Goal: Task Accomplishment & Management: Use online tool/utility

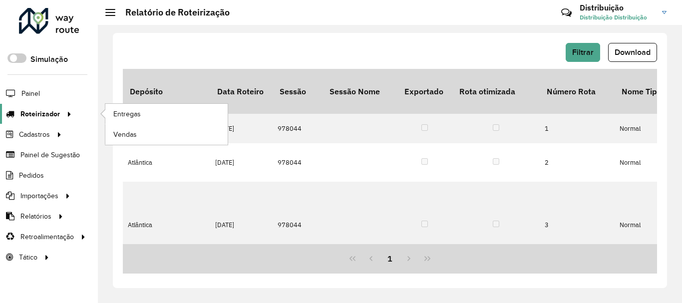
click at [37, 112] on span "Roteirizador" at bounding box center [39, 114] width 39 height 10
click at [119, 118] on span "Entregas" at bounding box center [127, 114] width 28 height 10
click at [164, 109] on link "Entregas" at bounding box center [166, 114] width 122 height 20
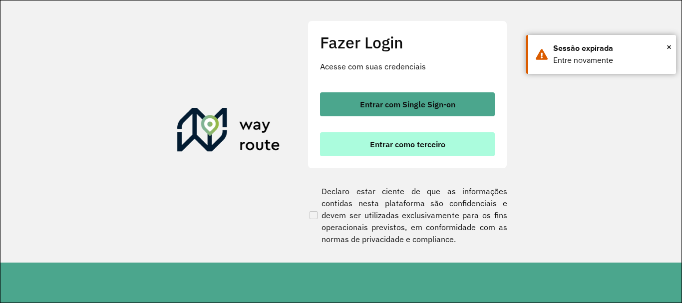
click at [363, 139] on button "Entrar como terceiro" at bounding box center [407, 144] width 175 height 24
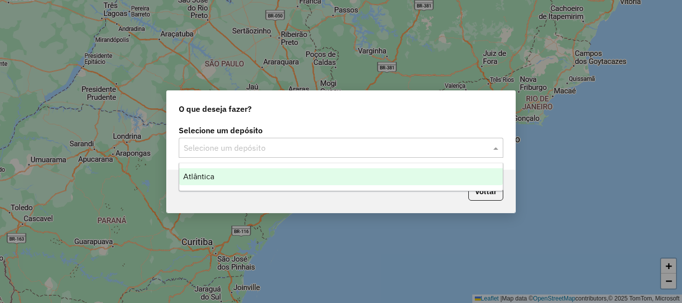
click at [297, 150] on input "text" at bounding box center [331, 148] width 295 height 12
click at [273, 170] on div "Atlântica" at bounding box center [341, 176] width 324 height 17
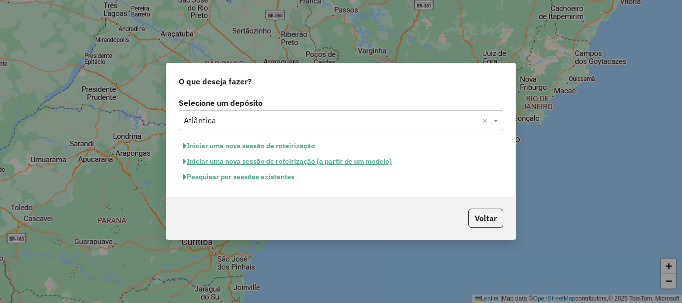
click at [216, 186] on div "Selecione um depósito Selecione um depósito × Atlântica × Iniciar uma nova sess…" at bounding box center [341, 145] width 348 height 101
click at [217, 183] on button "Pesquisar por sessões existentes" at bounding box center [239, 176] width 120 height 15
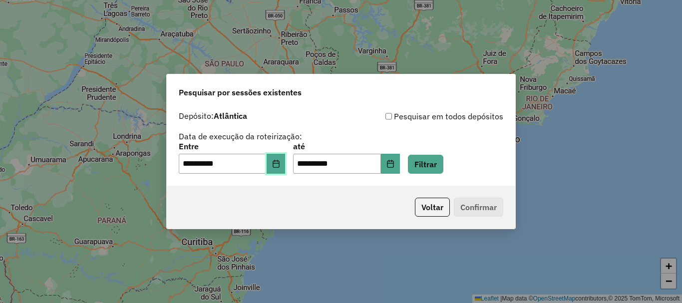
click at [279, 165] on icon "Choose Date" at bounding box center [276, 164] width 6 height 8
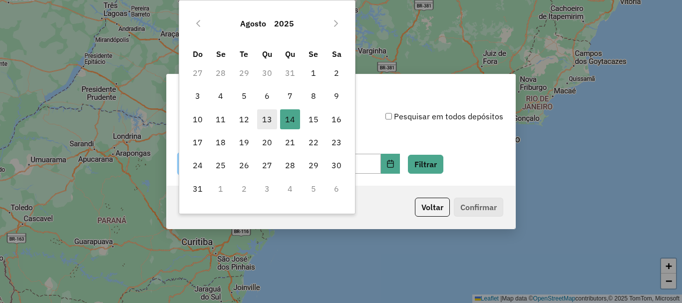
click at [268, 116] on span "13" at bounding box center [267, 119] width 20 height 20
type input "**********"
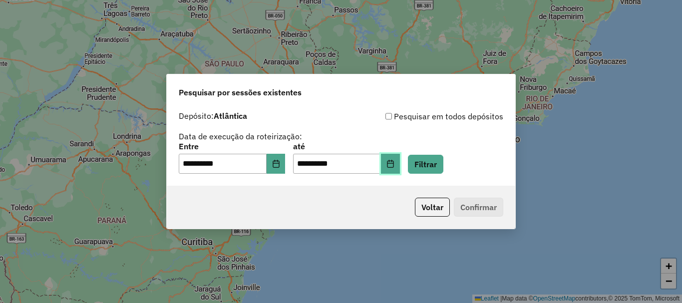
click at [400, 167] on button "Choose Date" at bounding box center [390, 164] width 19 height 20
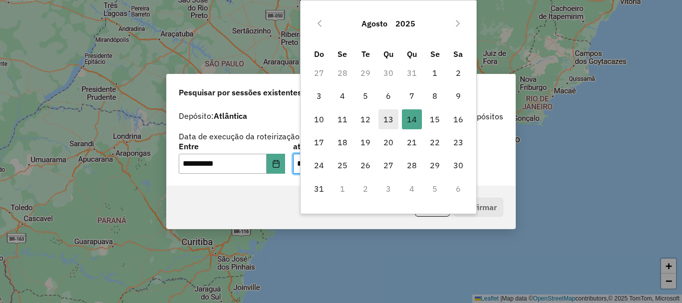
click at [391, 124] on span "13" at bounding box center [388, 119] width 20 height 20
type input "**********"
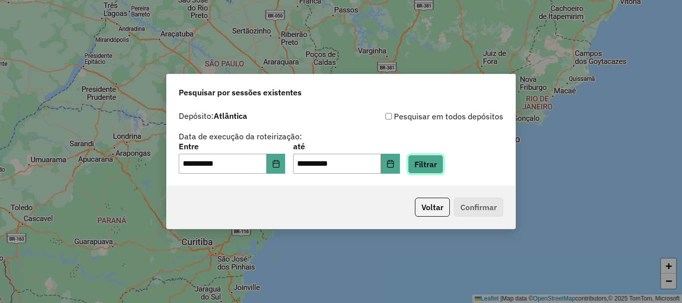
click at [433, 164] on button "Filtrar" at bounding box center [425, 164] width 35 height 19
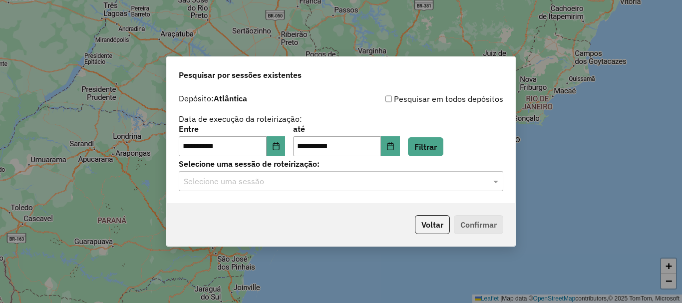
click at [302, 186] on input "text" at bounding box center [331, 182] width 295 height 12
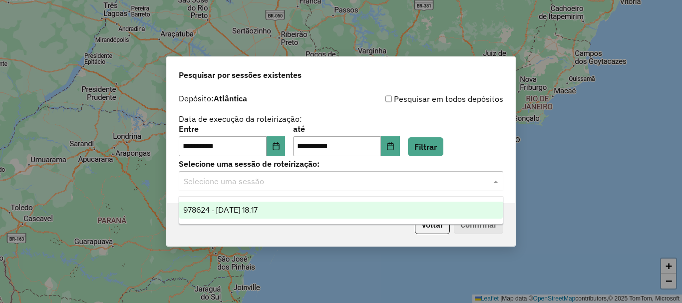
click at [285, 209] on div "978624 - 13/08/2025 18:17" at bounding box center [341, 210] width 324 height 17
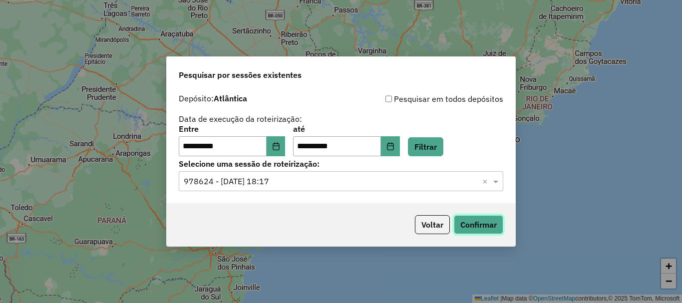
click at [474, 218] on button "Confirmar" at bounding box center [478, 224] width 49 height 19
click at [280, 150] on icon "Choose Date" at bounding box center [276, 146] width 8 height 8
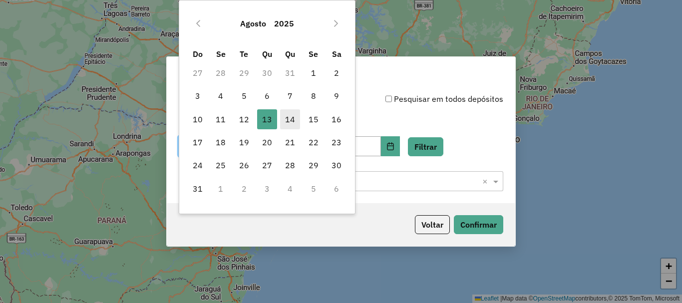
click at [290, 120] on span "14" at bounding box center [290, 119] width 20 height 20
type input "**********"
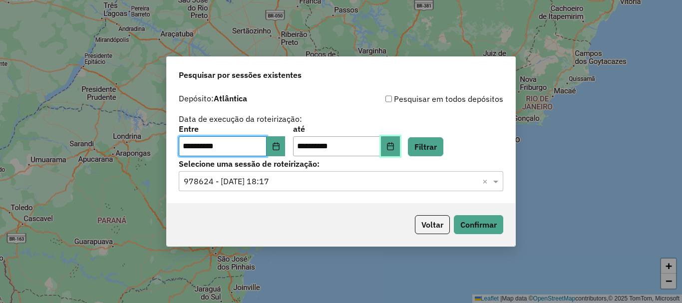
click at [394, 150] on icon "Choose Date" at bounding box center [390, 146] width 8 height 8
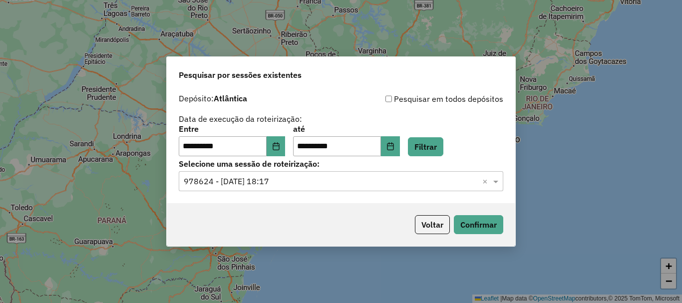
click at [490, 121] on div "**********" at bounding box center [341, 124] width 325 height 63
click at [438, 143] on button "Filtrar" at bounding box center [425, 146] width 35 height 19
drag, startPoint x: 274, startPoint y: 183, endPoint x: 273, endPoint y: 191, distance: 8.5
click at [274, 183] on input "text" at bounding box center [331, 182] width 295 height 12
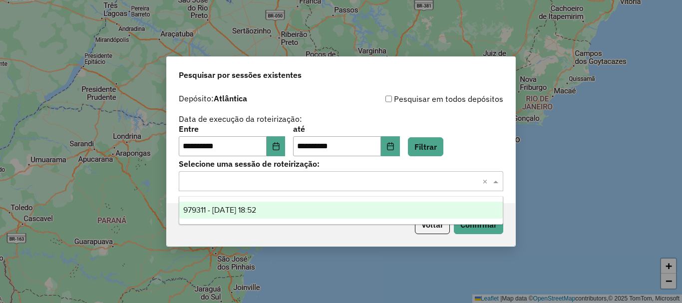
click at [256, 206] on span "979311 - 14/08/2025 18:52" at bounding box center [219, 210] width 73 height 8
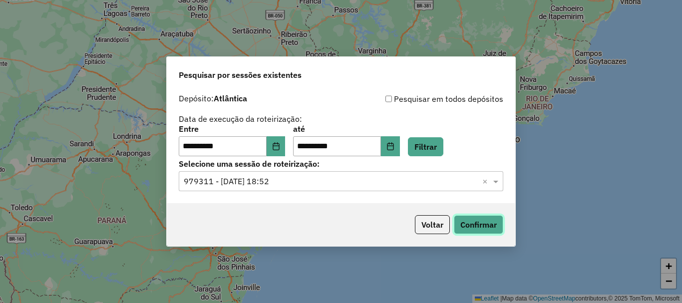
click at [489, 223] on button "Confirmar" at bounding box center [478, 224] width 49 height 19
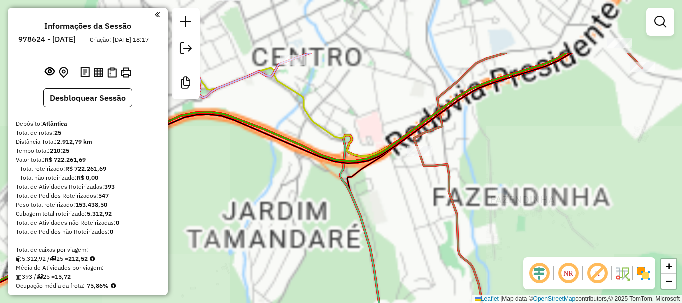
drag, startPoint x: 359, startPoint y: 156, endPoint x: 283, endPoint y: 259, distance: 127.7
click at [281, 261] on div "Janela de atendimento Grade de atendimento Capacidade Transportadoras Veículos …" at bounding box center [341, 151] width 682 height 303
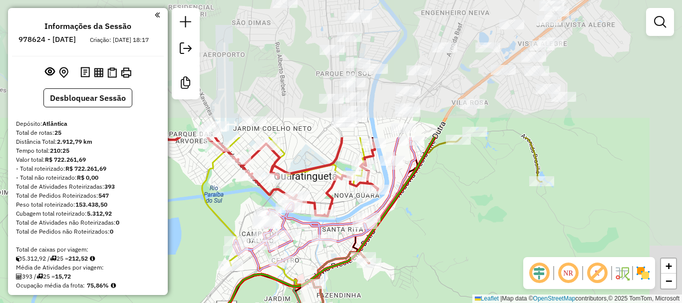
drag, startPoint x: 368, startPoint y: 91, endPoint x: 325, endPoint y: 259, distance: 173.2
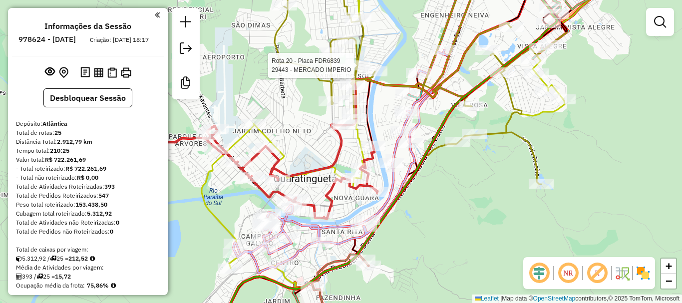
select select "**********"
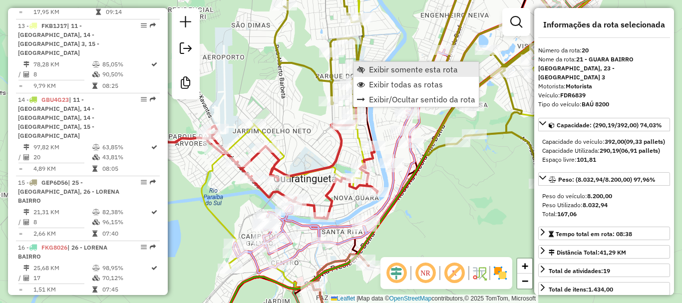
scroll to position [1525, 0]
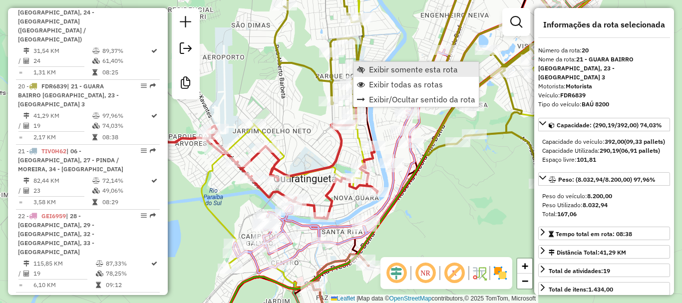
click at [409, 72] on span "Exibir somente esta rota" at bounding box center [413, 69] width 89 height 8
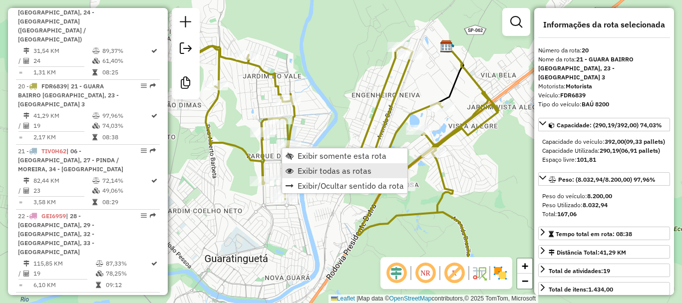
click at [324, 172] on span "Exibir todas as rotas" at bounding box center [335, 171] width 74 height 8
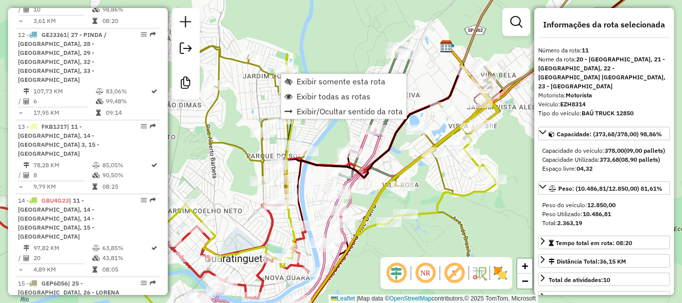
scroll to position [905, 0]
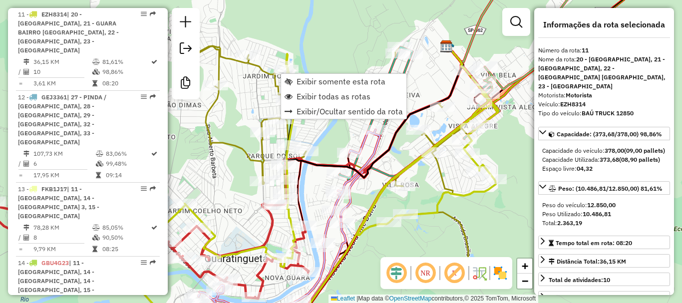
click at [235, 96] on div "Janela de atendimento Grade de atendimento Capacidade Transportadoras Veículos …" at bounding box center [341, 151] width 682 height 303
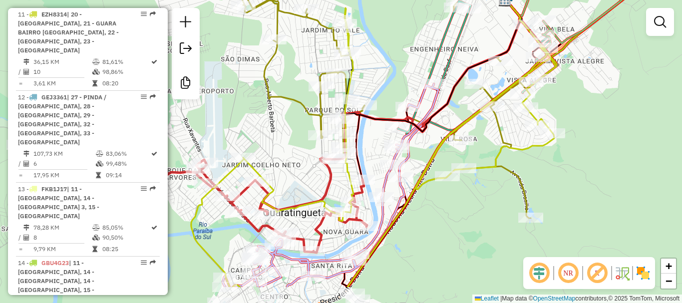
drag, startPoint x: 245, startPoint y: 124, endPoint x: 303, endPoint y: 78, distance: 74.3
click at [303, 78] on div "Janela de atendimento Grade de atendimento Capacidade Transportadoras Veículos …" at bounding box center [341, 151] width 682 height 303
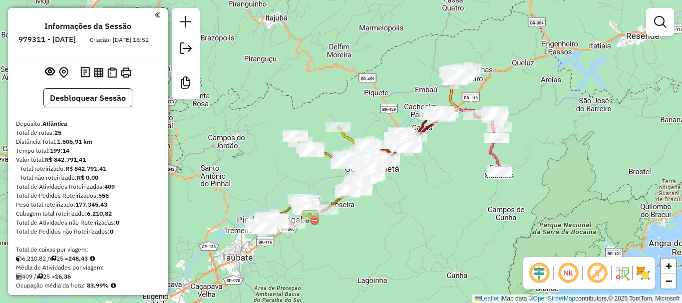
drag, startPoint x: 371, startPoint y: 184, endPoint x: 415, endPoint y: 188, distance: 44.1
click at [415, 188] on div "Janela de atendimento Grade de atendimento Capacidade Transportadoras Veículos …" at bounding box center [341, 151] width 682 height 303
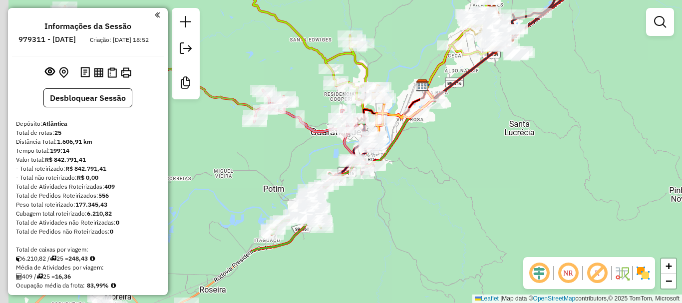
drag, startPoint x: 359, startPoint y: 151, endPoint x: 417, endPoint y: 76, distance: 95.1
click at [417, 76] on div "Janela de atendimento Grade de atendimento Capacidade Transportadoras Veículos …" at bounding box center [341, 151] width 682 height 303
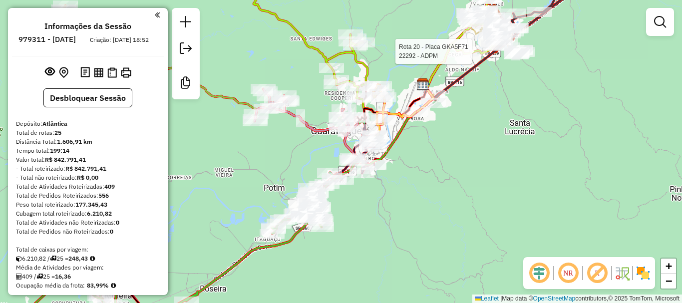
select select "**********"
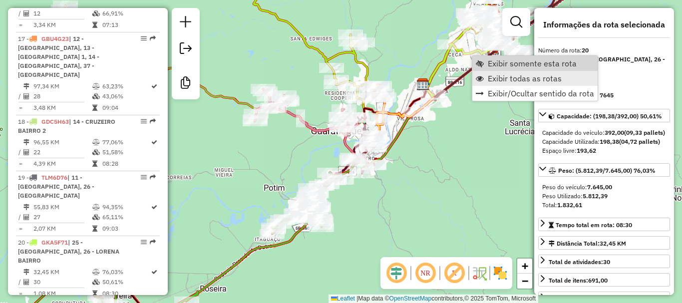
scroll to position [1561, 0]
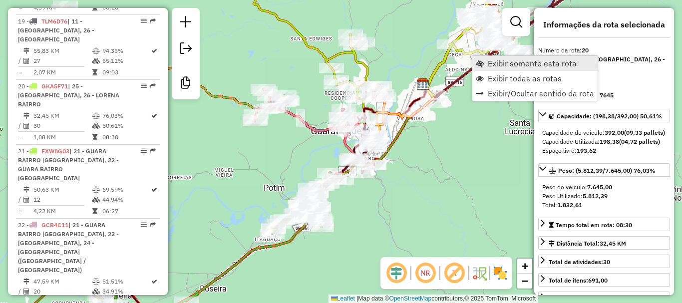
click at [527, 67] on span "Exibir somente esta rota" at bounding box center [532, 63] width 89 height 8
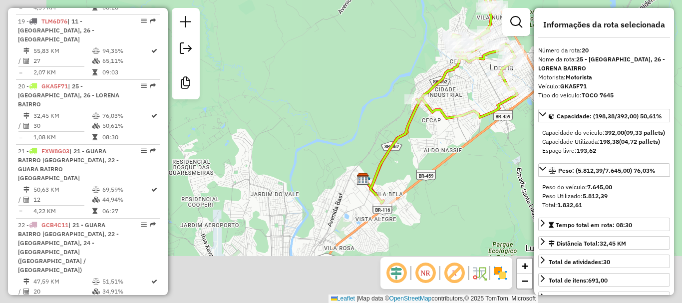
drag, startPoint x: 311, startPoint y: 217, endPoint x: 496, endPoint y: 90, distance: 224.9
click at [496, 90] on div "Janela de atendimento Grade de atendimento Capacidade Transportadoras Veículos …" at bounding box center [341, 151] width 682 height 303
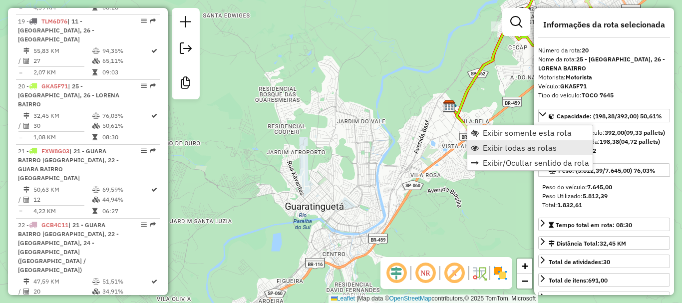
click at [502, 149] on span "Exibir todas as rotas" at bounding box center [520, 148] width 74 height 8
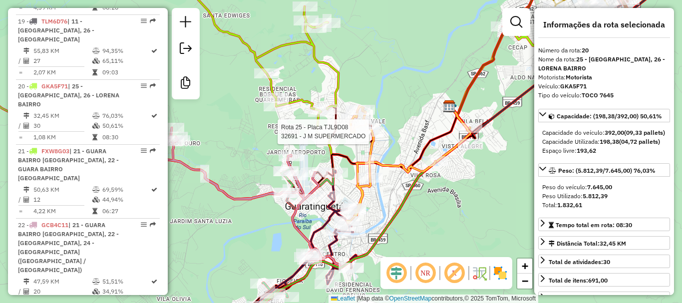
scroll to position [1698, 0]
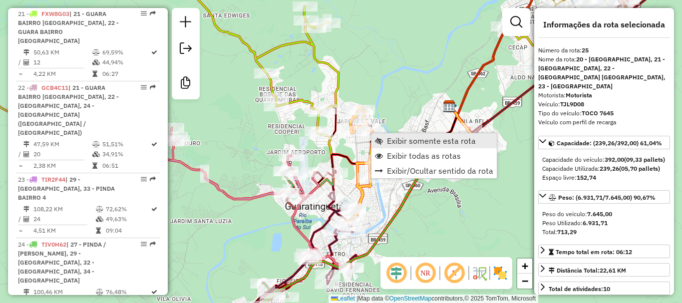
click at [402, 143] on span "Exibir somente esta rota" at bounding box center [431, 141] width 89 height 8
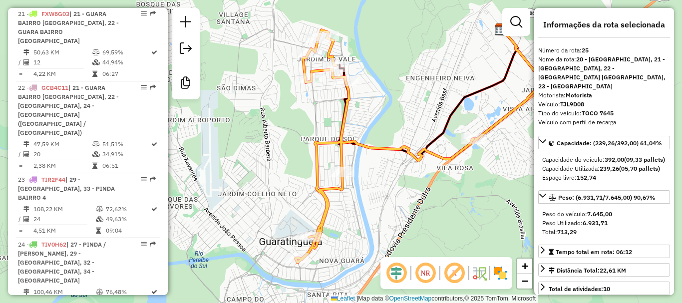
drag, startPoint x: 332, startPoint y: 183, endPoint x: 401, endPoint y: 177, distance: 69.7
click at [410, 177] on div "Janela de atendimento Grade de atendimento Capacidade Transportadoras Veículos …" at bounding box center [341, 151] width 682 height 303
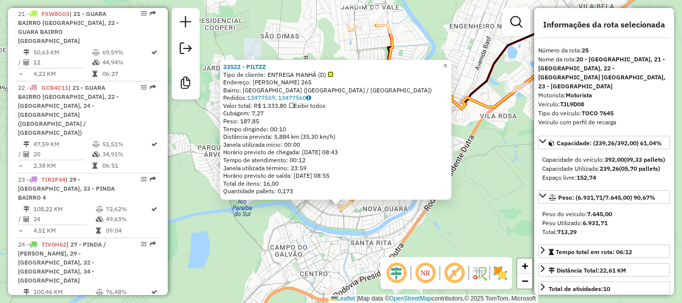
drag, startPoint x: 380, startPoint y: 174, endPoint x: 379, endPoint y: 228, distance: 54.4
click at [379, 228] on div "33522 - PILTZZ Tipo de cliente: ENTREGA MANHÃ (D) Endereço: PEDRO DE TOLEDO 265…" at bounding box center [341, 151] width 682 height 303
click at [447, 62] on span "×" at bounding box center [445, 65] width 4 height 8
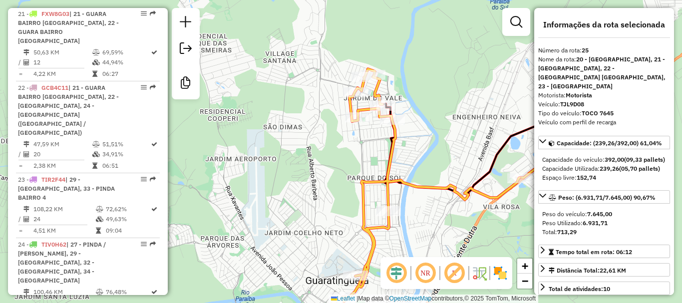
drag, startPoint x: 417, startPoint y: 107, endPoint x: 415, endPoint y: 168, distance: 60.5
click at [418, 192] on div "Janela de atendimento Grade de atendimento Capacidade Transportadoras Veículos …" at bounding box center [341, 151] width 682 height 303
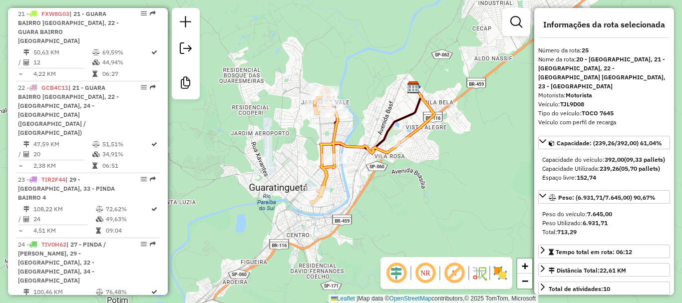
drag, startPoint x: 414, startPoint y: 180, endPoint x: 356, endPoint y: 179, distance: 57.9
click at [356, 179] on div "Janela de atendimento Grade de atendimento Capacidade Transportadoras Veículos …" at bounding box center [341, 151] width 682 height 303
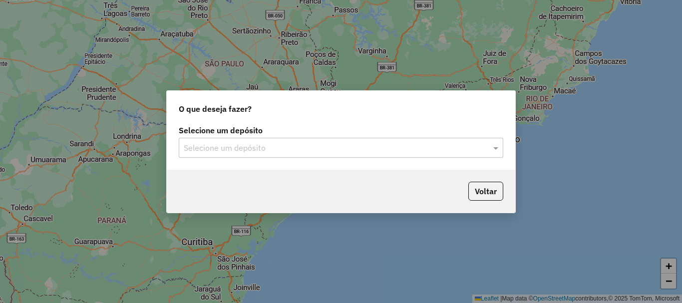
drag, startPoint x: 273, startPoint y: 139, endPoint x: 265, endPoint y: 150, distance: 13.6
click at [273, 139] on div "Selecione um depósito" at bounding box center [341, 148] width 325 height 20
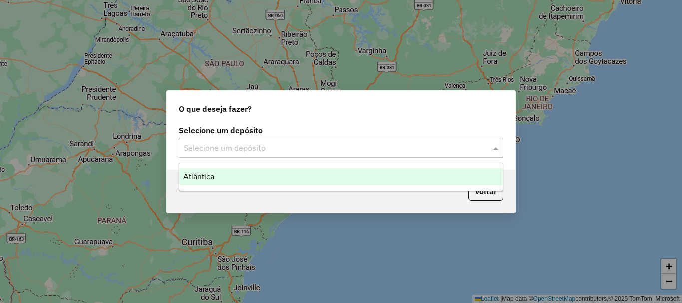
click at [254, 178] on div "Atlântica" at bounding box center [341, 176] width 324 height 17
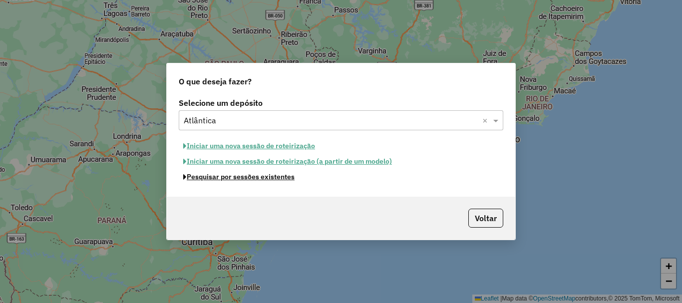
click at [263, 179] on button "Pesquisar por sessões existentes" at bounding box center [239, 176] width 120 height 15
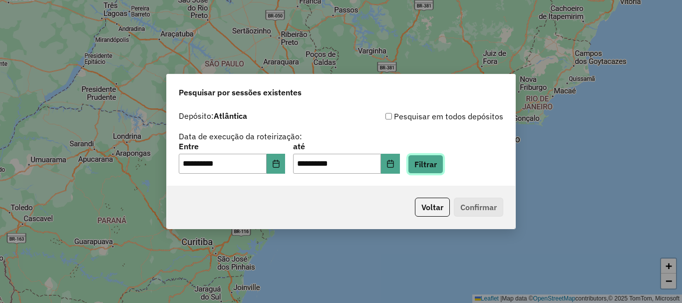
click at [443, 165] on button "Filtrar" at bounding box center [425, 164] width 35 height 19
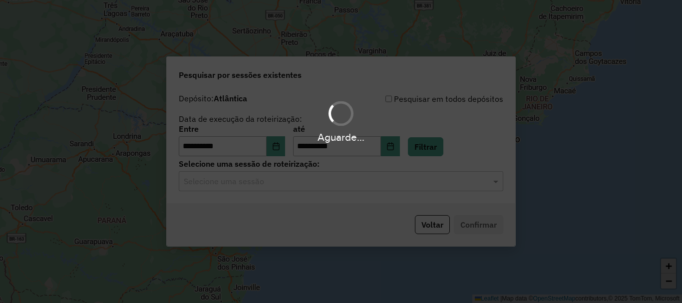
click at [313, 189] on hb-app "**********" at bounding box center [341, 151] width 682 height 303
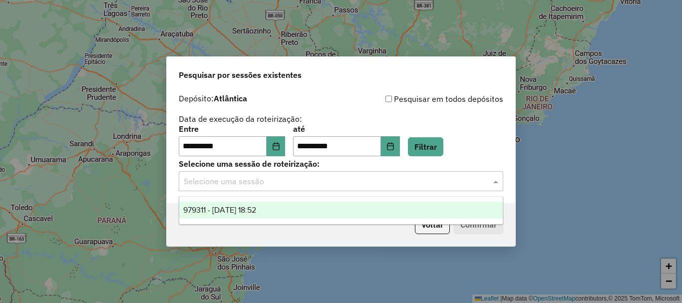
click at [297, 189] on div "Selecione uma sessão" at bounding box center [341, 181] width 325 height 20
click at [291, 211] on div "979311 - [DATE] 18:52" at bounding box center [341, 210] width 324 height 17
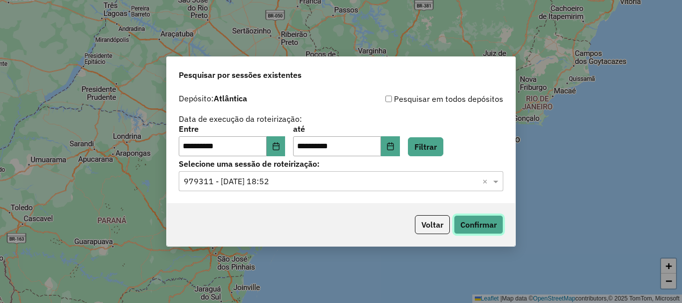
click at [481, 227] on button "Confirmar" at bounding box center [478, 224] width 49 height 19
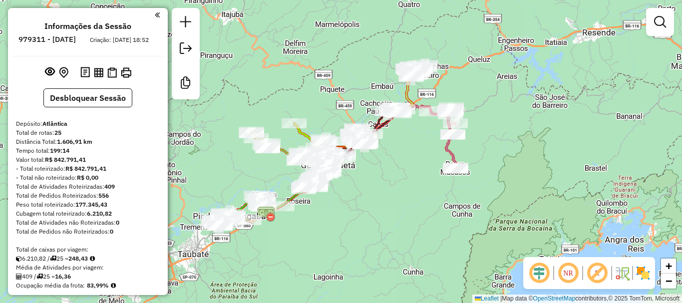
scroll to position [200, 0]
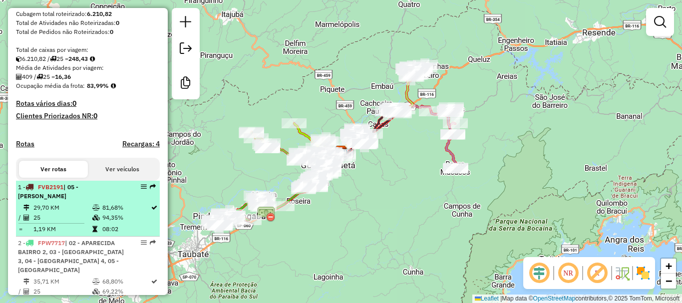
click at [62, 201] on div "1 - FVB2191 | 05 - APARECIDA LADEIRA" at bounding box center [71, 192] width 106 height 18
select select "**********"
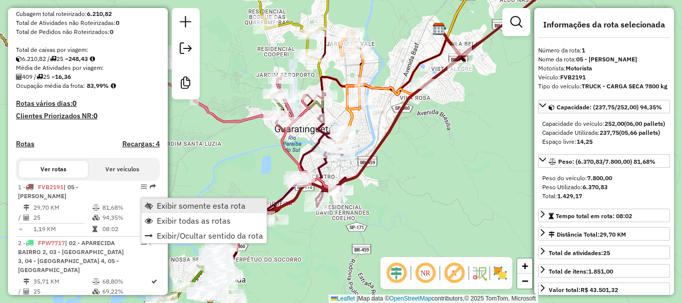
click at [162, 204] on span "Exibir somente esta rota" at bounding box center [201, 206] width 89 height 8
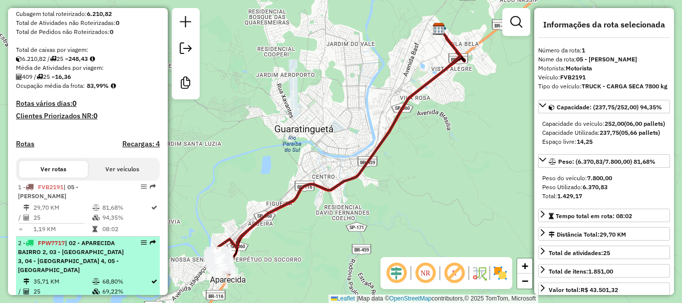
click at [33, 256] on div "2 - FPW7717 | 02 - APARECIDA BAIRRO 2, 03 - APARECIDA BAIRRO 3, 04 - APARECIDA …" at bounding box center [71, 257] width 106 height 36
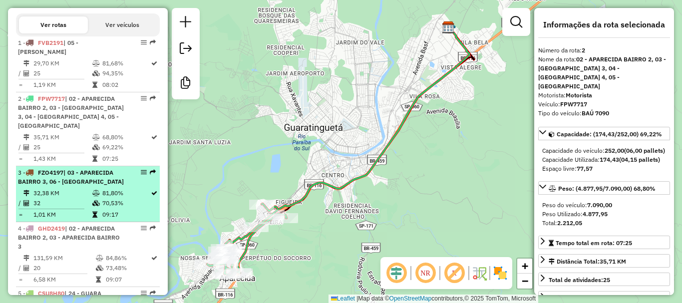
scroll to position [349, 0]
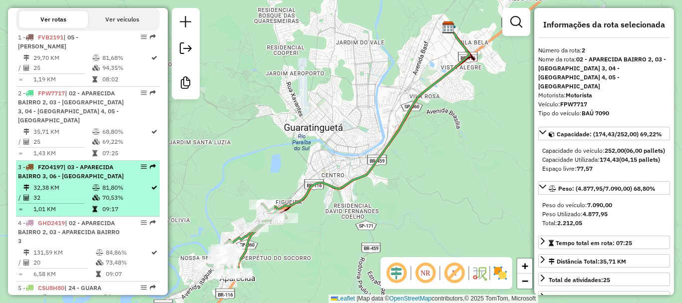
click at [69, 181] on div "3 - FZO4197 | 03 - APARECIDA BAIRRO 3, 06 - APARECIDA BASILICA" at bounding box center [71, 172] width 106 height 18
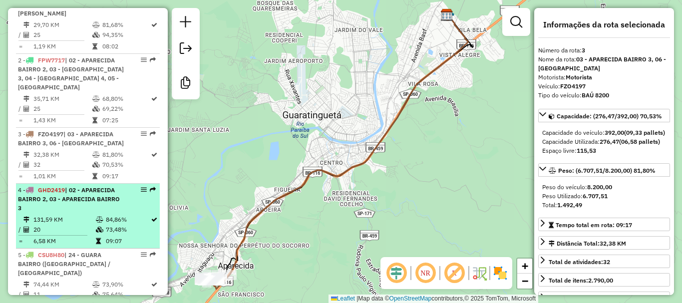
scroll to position [399, 0]
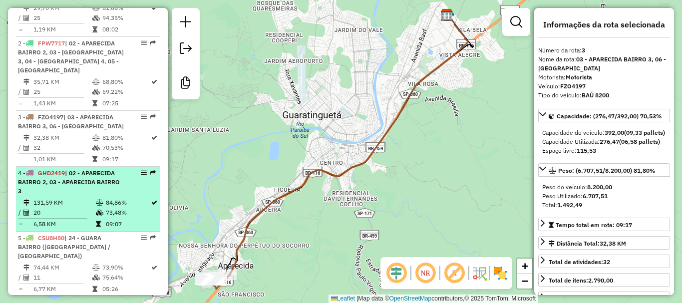
click at [84, 195] on span "| 02 - APARECIDA BAIRRO 2, 03 - APARECIDA BAIRRO 3" at bounding box center [69, 181] width 102 height 25
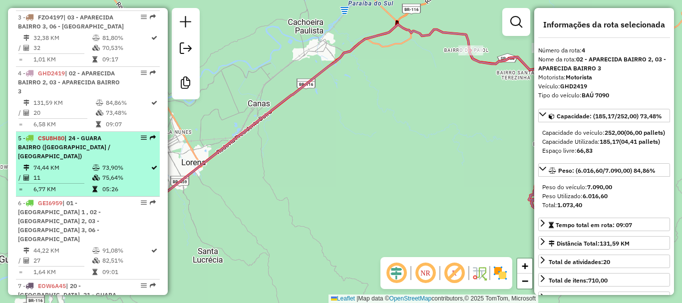
click at [69, 173] on td "74,44 KM" at bounding box center [62, 168] width 59 height 10
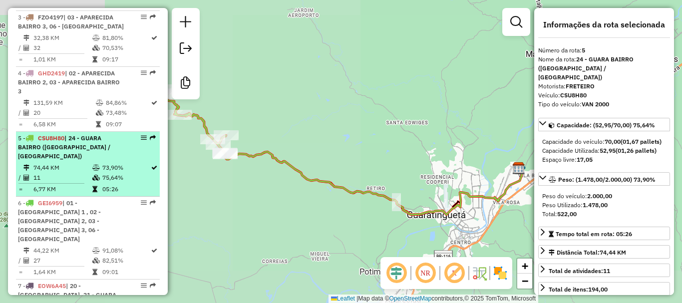
scroll to position [549, 0]
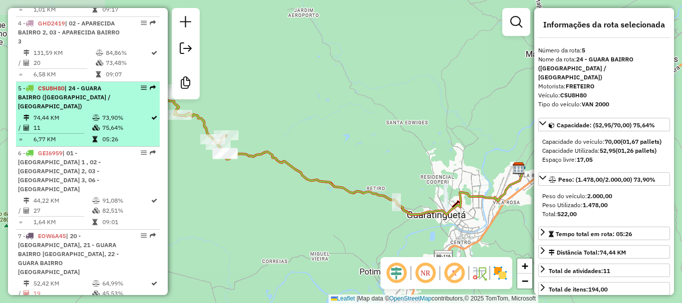
click at [73, 185] on span "| 01 - APARECIDA BAIRRO 1 , 02 - APARECIDA BAIRRO 2, 03 - APARECIDA BAIRRO 3, 0…" at bounding box center [59, 170] width 83 height 43
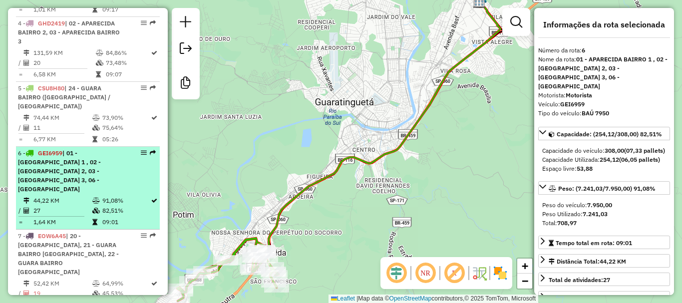
click at [67, 188] on span "| 01 - APARECIDA BAIRRO 1 , 02 - APARECIDA BAIRRO 2, 03 - APARECIDA BAIRRO 3, 0…" at bounding box center [59, 170] width 83 height 43
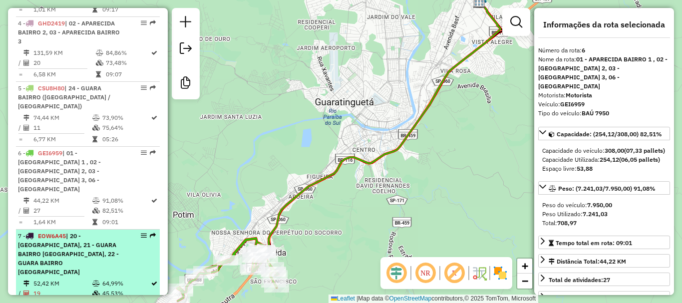
click at [62, 249] on div "7 - EOW6A45 | 20 - GUARA CENTRO, 21 - GUARA BAIRRO JD DO VALE, 22 - GUARA BAIRR…" at bounding box center [71, 254] width 106 height 45
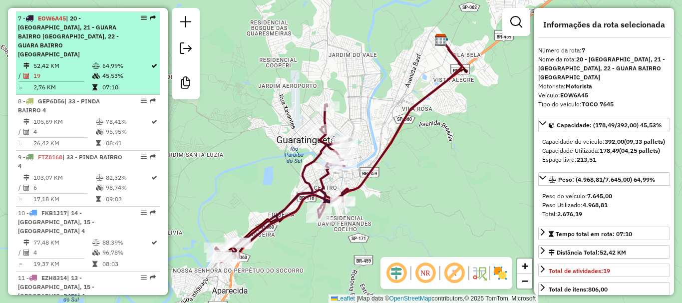
scroll to position [799, 0]
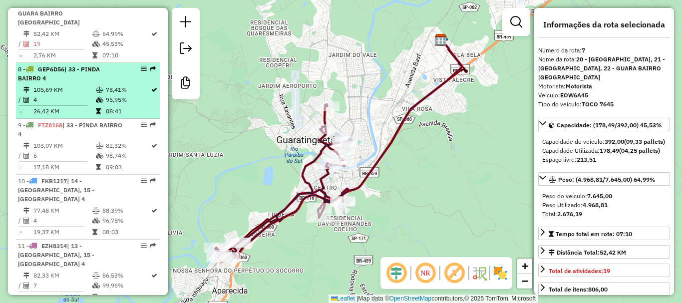
click at [80, 85] on td "105,69 KM" at bounding box center [64, 90] width 62 height 10
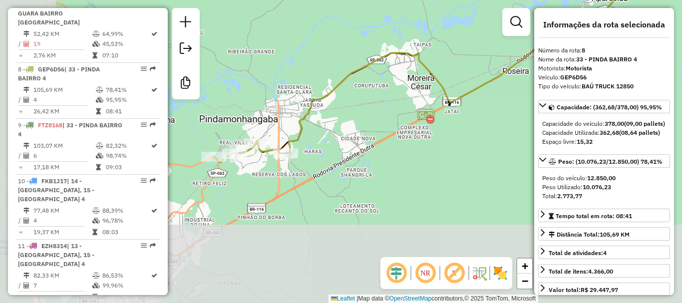
drag, startPoint x: 372, startPoint y: 235, endPoint x: 507, endPoint y: 98, distance: 192.4
click at [507, 98] on div "Janela de atendimento Grade de atendimento Capacidade Transportadoras Veículos …" at bounding box center [341, 151] width 682 height 303
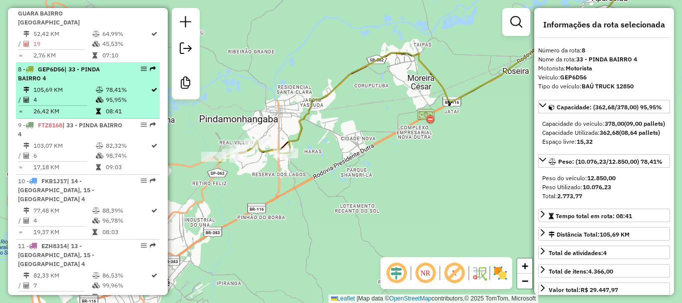
click at [56, 75] on div "8 - GEP6D56 | 33 - PINDA BAIRRO 4" at bounding box center [71, 74] width 106 height 18
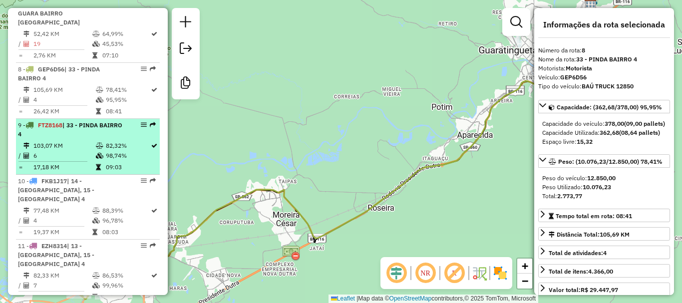
click at [69, 146] on td "103,07 KM" at bounding box center [64, 146] width 62 height 10
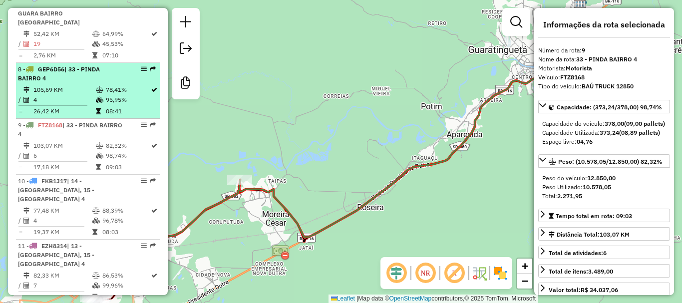
click at [80, 98] on td "4" at bounding box center [64, 100] width 62 height 10
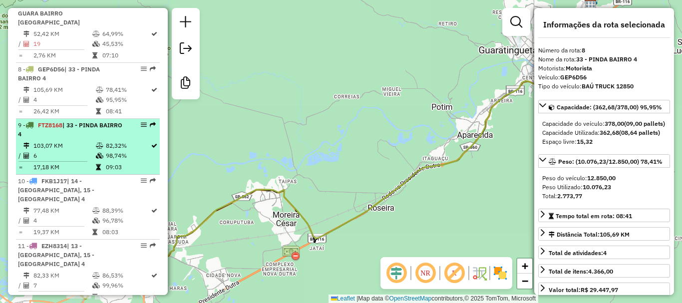
click at [81, 136] on div "9 - FTZ8168 | 33 - PINDA BAIRRO 4" at bounding box center [71, 130] width 106 height 18
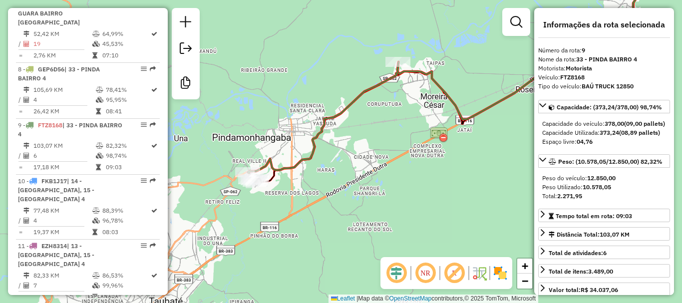
drag, startPoint x: 241, startPoint y: 219, endPoint x: 393, endPoint y: 110, distance: 187.5
click at [393, 110] on div "Janela de atendimento Grade de atendimento Capacidade Transportadoras Veículos …" at bounding box center [341, 151] width 682 height 303
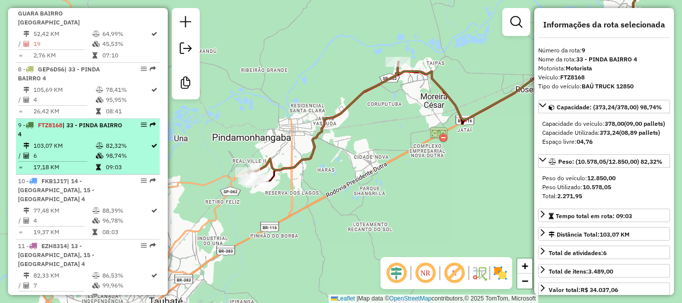
click at [71, 132] on div "9 - FTZ8168 | 33 - PINDA BAIRRO 4" at bounding box center [71, 130] width 106 height 18
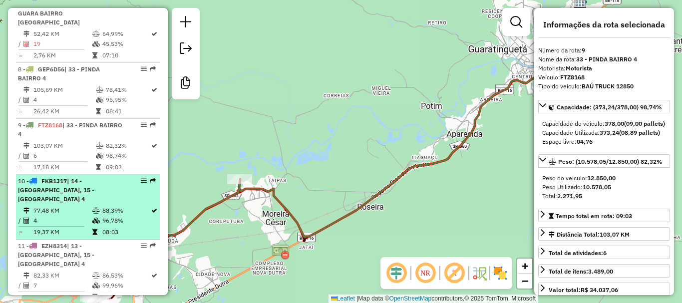
click at [72, 183] on span "| 14 - CRUZEIRO BAIRRO 2, 15 - CRUZEIRO BAIRRO 4" at bounding box center [56, 189] width 76 height 25
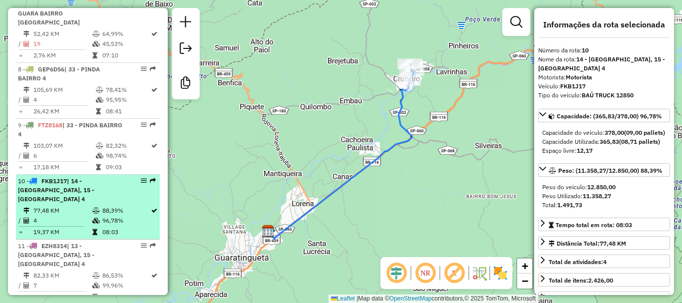
click at [55, 206] on td "77,48 KM" at bounding box center [62, 211] width 59 height 10
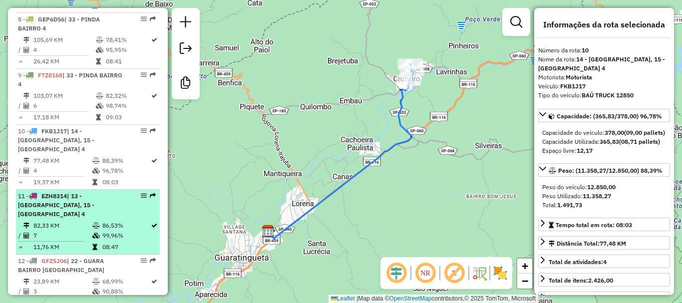
click at [72, 192] on span "| 13 - CRUZEIRO BAIRRO 1, 15 - CRUZEIRO BAIRRO 4" at bounding box center [56, 204] width 76 height 25
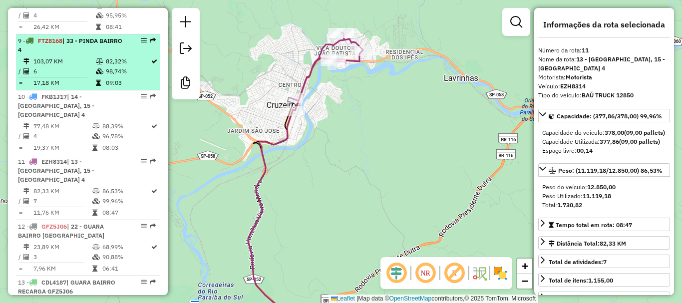
scroll to position [899, 0]
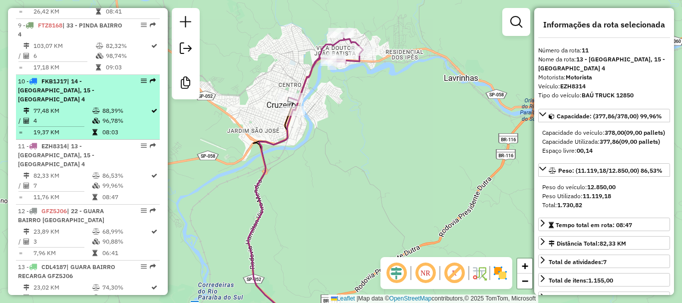
click at [67, 106] on td "77,48 KM" at bounding box center [62, 111] width 59 height 10
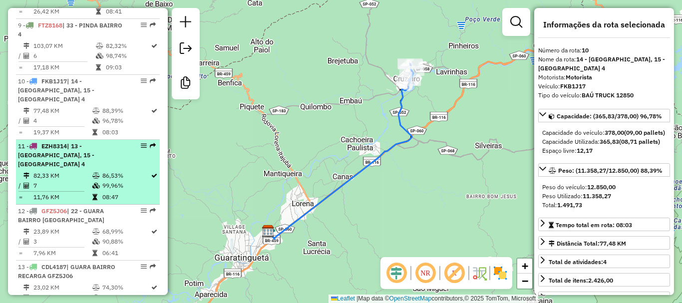
click at [67, 181] on td "7" at bounding box center [62, 186] width 59 height 10
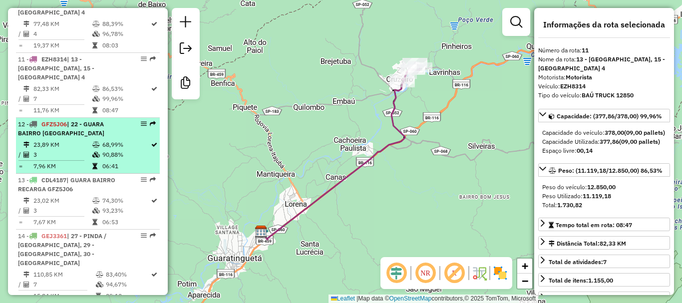
scroll to position [999, 0]
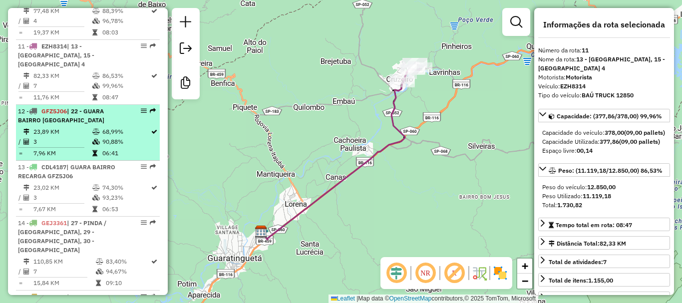
click at [74, 137] on td "3" at bounding box center [62, 142] width 59 height 10
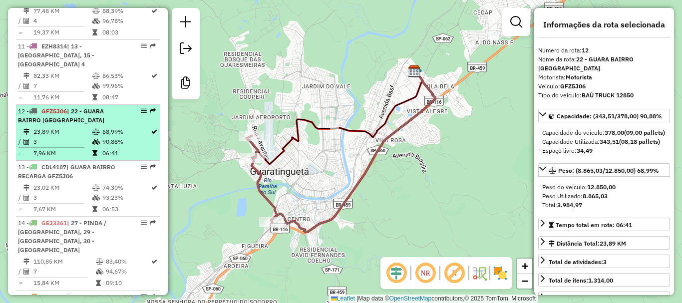
scroll to position [1048, 0]
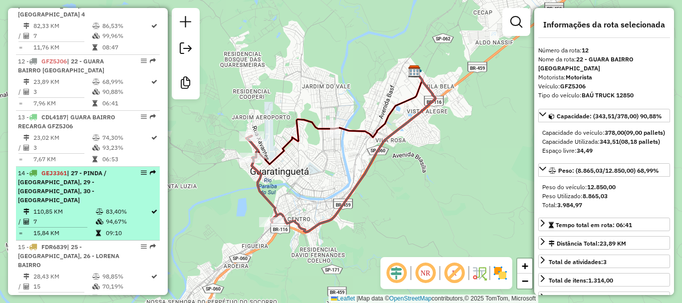
click at [75, 172] on div "14 - GEJ3361 | 27 - PINDA / MOREIRA, 29 - PINDA CENTRO, 30 - PINDA BAIRRO 1" at bounding box center [71, 187] width 106 height 36
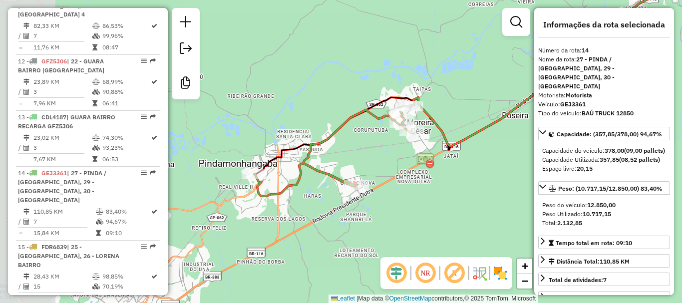
drag, startPoint x: 260, startPoint y: 140, endPoint x: 380, endPoint y: 72, distance: 138.2
click at [380, 72] on div "Janela de atendimento Grade de atendimento Capacidade Transportadoras Veículos …" at bounding box center [341, 151] width 682 height 303
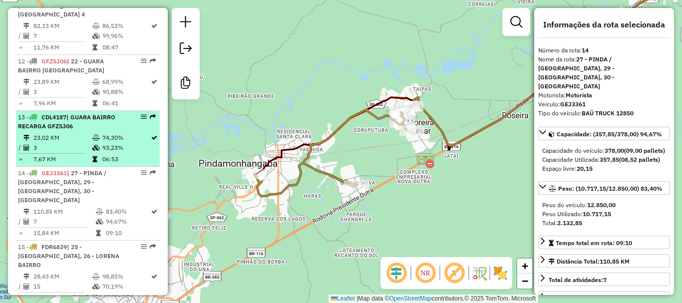
click at [77, 113] on li "13 - CDL4187 | GUARA BAIRRO RECARGA GFZ5J06 23,02 KM 74,30% / 3 93,23% = 7,67 K…" at bounding box center [88, 139] width 144 height 56
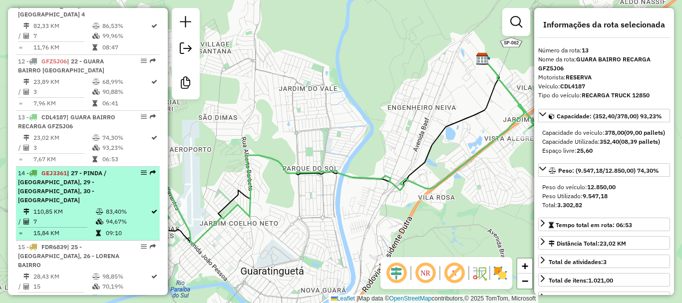
click at [85, 169] on div "14 - GEJ3361 | 27 - PINDA / MOREIRA, 29 - PINDA CENTRO, 30 - PINDA BAIRRO 1" at bounding box center [71, 187] width 106 height 36
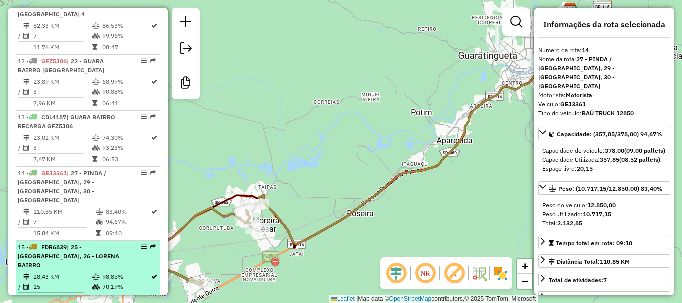
click at [73, 272] on td "28,43 KM" at bounding box center [62, 277] width 59 height 10
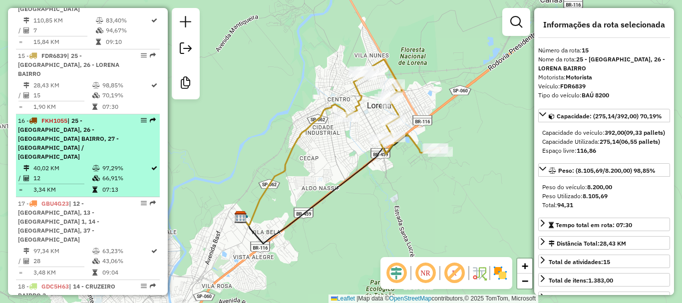
scroll to position [1248, 0]
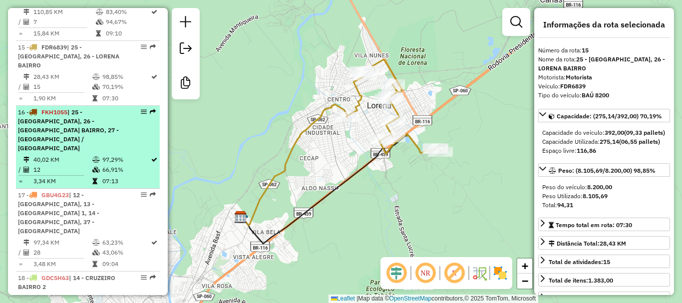
click at [75, 108] on div "16 - FKH1055 | 25 - LORENA CENTRO, 26 - LORENA BAIRRO, 27 - PINDA / MOREIRA" at bounding box center [71, 130] width 106 height 45
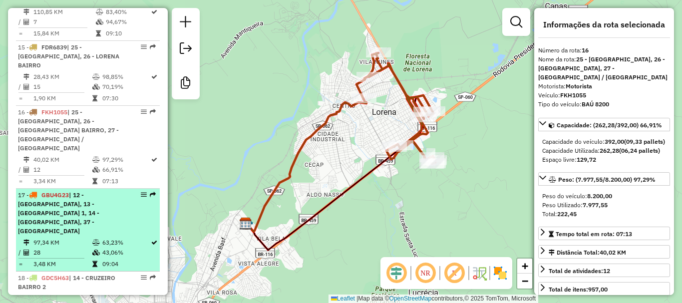
click at [73, 191] on div "17 - GBU4G23 | 12 - CRUZEIRO CENTRO, 13 - CRUZEIRO BAIRRO 1, 14 - CRUZEIRO BAIR…" at bounding box center [71, 213] width 106 height 45
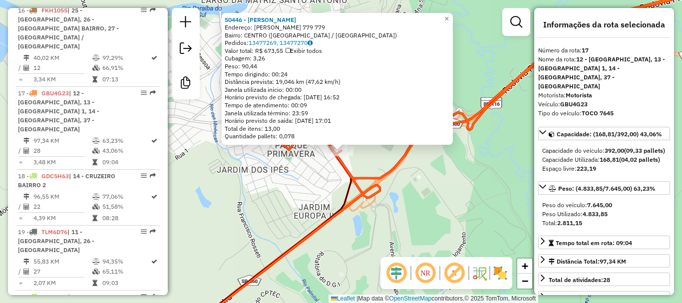
scroll to position [1375, 0]
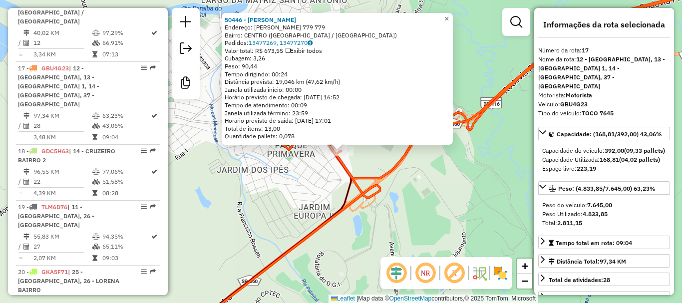
click at [449, 16] on span "×" at bounding box center [446, 18] width 4 height 8
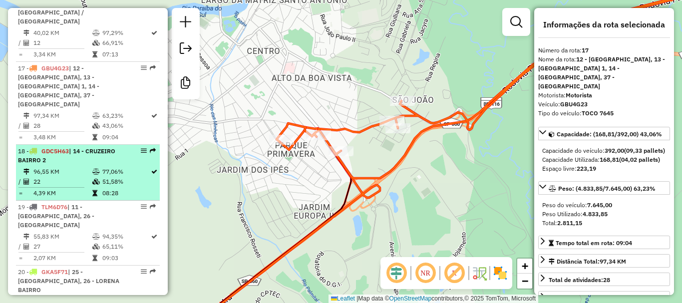
click at [72, 167] on td "96,55 KM" at bounding box center [62, 172] width 59 height 10
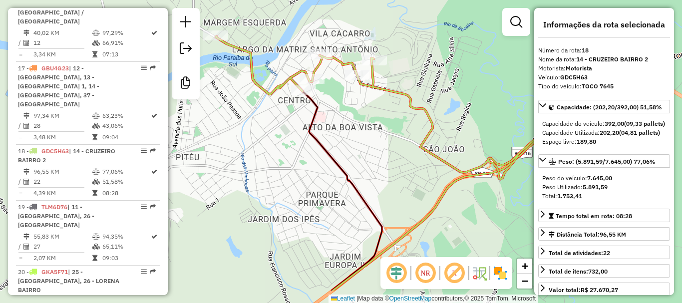
drag, startPoint x: 400, startPoint y: 158, endPoint x: 281, endPoint y: 137, distance: 121.6
click at [281, 137] on div "Janela de atendimento Grade de atendimento Capacidade Transportadoras Veículos …" at bounding box center [341, 151] width 682 height 303
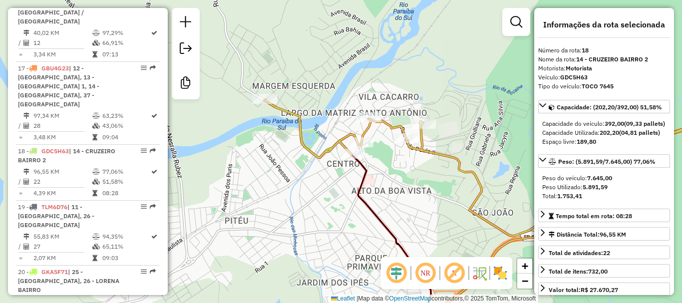
drag, startPoint x: 236, startPoint y: 133, endPoint x: 291, endPoint y: 176, distance: 69.0
click at [291, 176] on div "Janela de atendimento Grade de atendimento Capacidade Transportadoras Veículos …" at bounding box center [341, 151] width 682 height 303
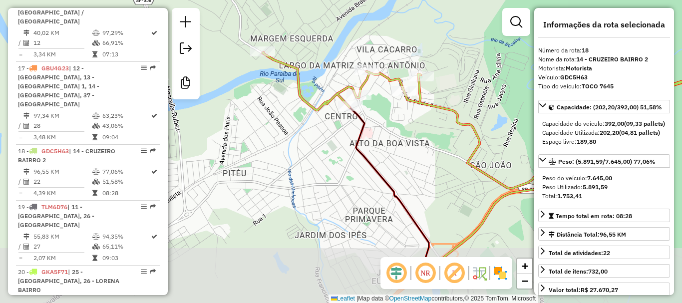
drag, startPoint x: 371, startPoint y: 139, endPoint x: 324, endPoint y: 73, distance: 80.9
click at [325, 74] on div "Janela de atendimento Grade de atendimento Capacidade Transportadoras Veículos …" at bounding box center [341, 151] width 682 height 303
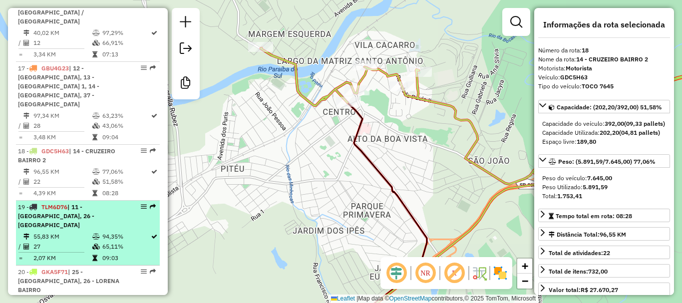
click at [68, 203] on span "| 11 - CACHOEIRA CENTRO, 26 - LORENA BAIRRO" at bounding box center [56, 215] width 76 height 25
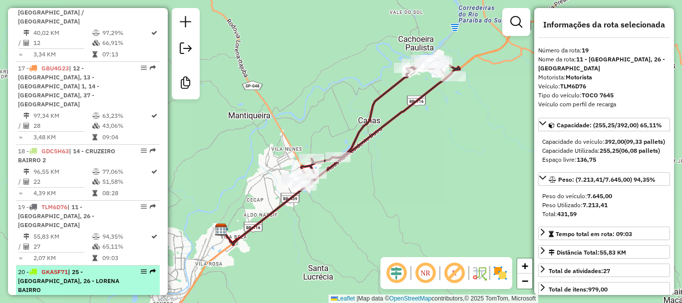
click at [59, 268] on span "| 25 - LORENA CENTRO, 26 - LORENA BAIRRO" at bounding box center [68, 280] width 101 height 25
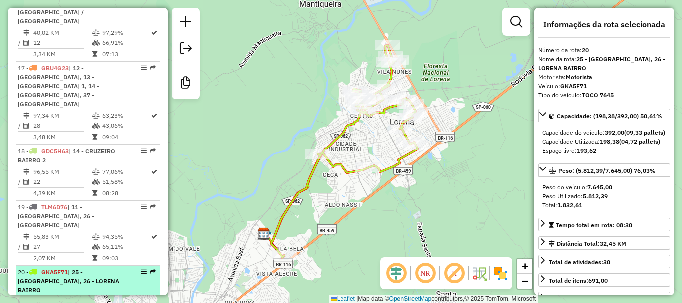
scroll to position [1425, 0]
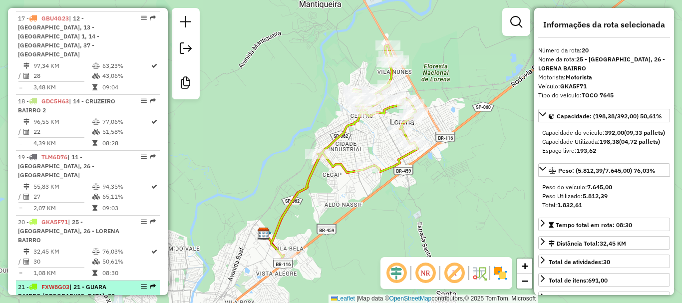
click at [70, 283] on span "| 21 - GUARA BAIRRO JD DO VALE, 22 - GUARA BAIRRO PEDREGULHO" at bounding box center [68, 300] width 101 height 34
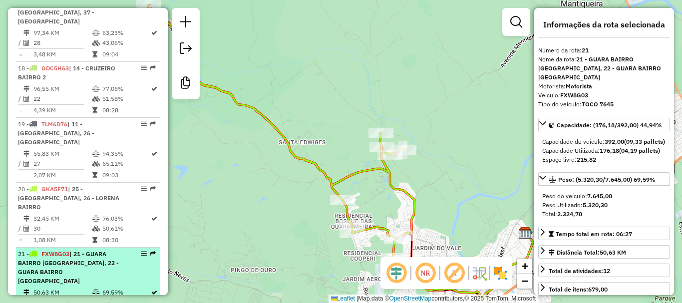
scroll to position [1475, 0]
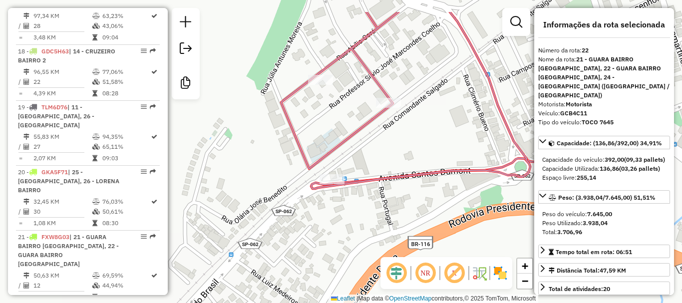
drag, startPoint x: 396, startPoint y: 197, endPoint x: 304, endPoint y: 240, distance: 101.6
click at [304, 240] on div "Janela de atendimento Grade de atendimento Capacidade Transportadoras Veículos …" at bounding box center [341, 151] width 682 height 303
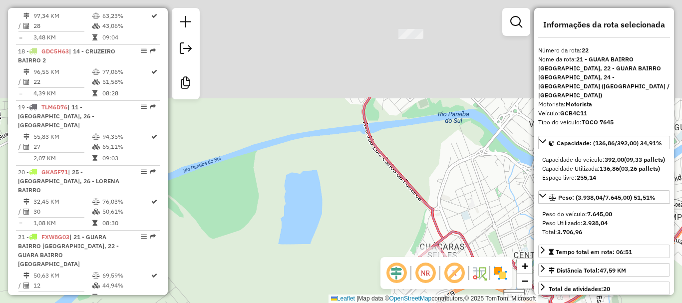
drag, startPoint x: 398, startPoint y: 185, endPoint x: 409, endPoint y: 211, distance: 28.0
click at [410, 212] on div "Janela de atendimento Grade de atendimento Capacidade Transportadoras Veículos …" at bounding box center [341, 151] width 682 height 303
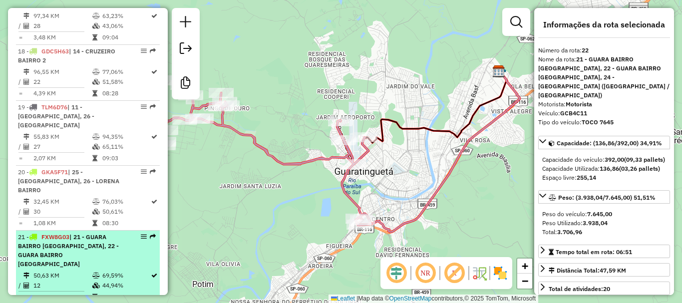
click at [68, 271] on td "50,63 KM" at bounding box center [62, 276] width 59 height 10
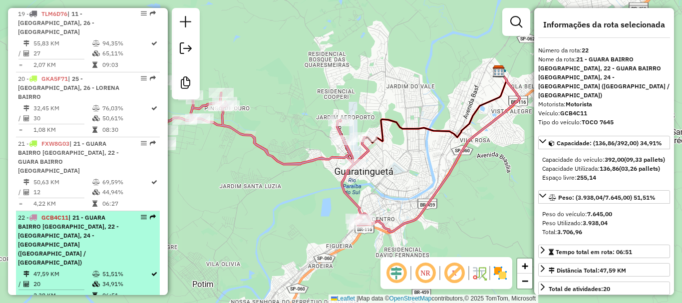
scroll to position [1575, 0]
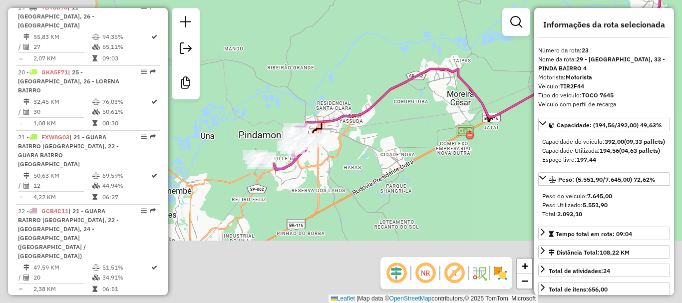
drag, startPoint x: 365, startPoint y: 181, endPoint x: 532, endPoint y: 65, distance: 203.2
click at [532, 65] on div "Janela de atendimento Grade de atendimento Capacidade Transportadoras Veículos …" at bounding box center [341, 151] width 682 height 303
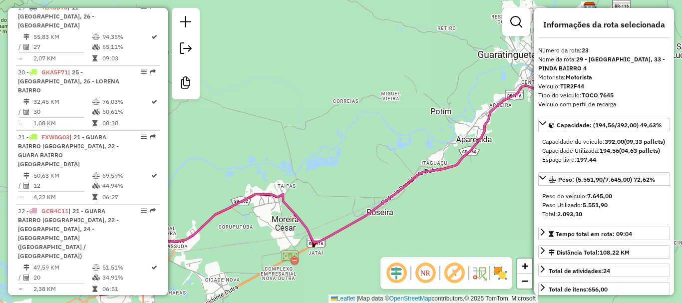
scroll to position [1625, 0]
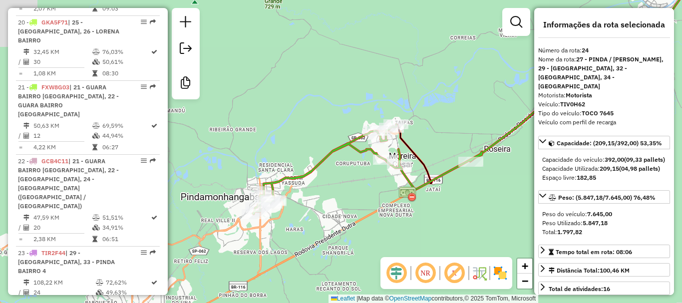
drag, startPoint x: 247, startPoint y: 161, endPoint x: 404, endPoint y: 83, distance: 175.3
click at [404, 83] on div "Janela de atendimento Grade de atendimento Capacidade Transportadoras Veículos …" at bounding box center [341, 151] width 682 height 303
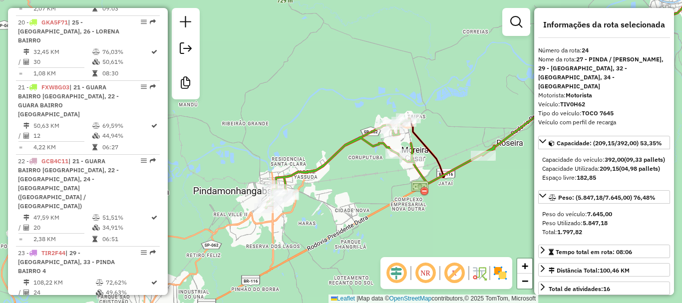
scroll to position [1674, 0]
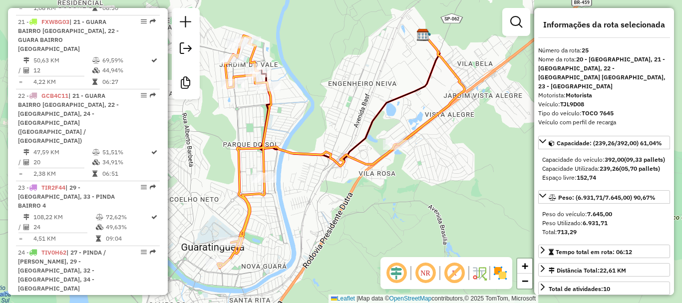
scroll to position [1698, 0]
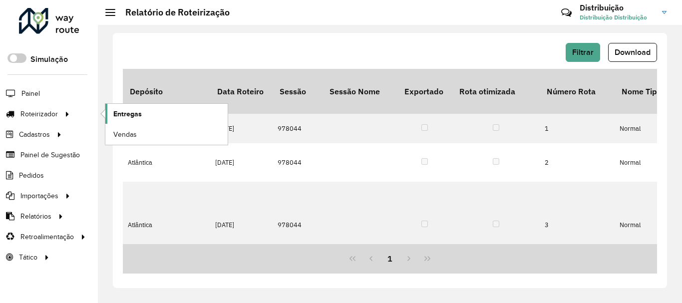
click at [124, 116] on span "Entregas" at bounding box center [127, 114] width 28 height 10
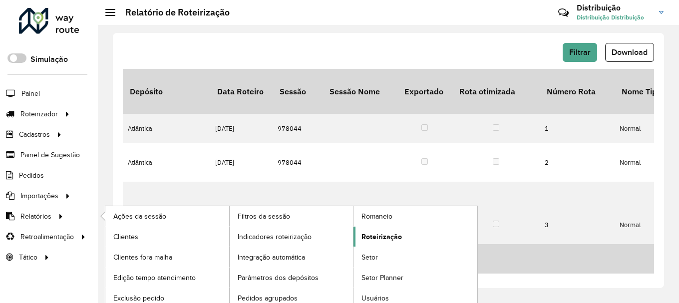
click at [377, 235] on span "Roteirização" at bounding box center [381, 237] width 40 height 10
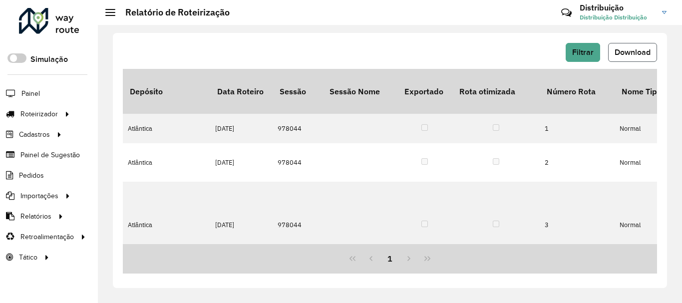
click at [626, 54] on span "Download" at bounding box center [633, 52] width 36 height 8
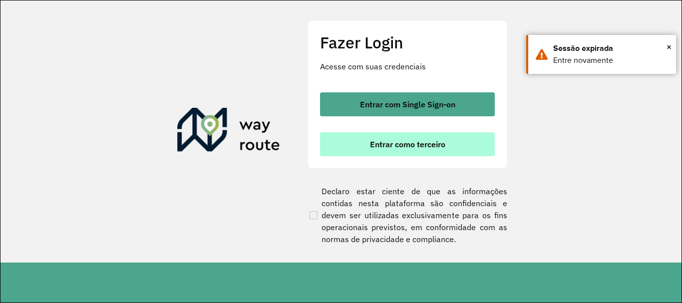
click at [428, 139] on button "Entrar como terceiro" at bounding box center [407, 144] width 175 height 24
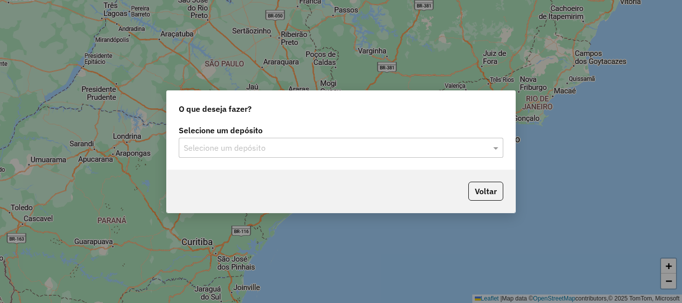
click at [245, 152] on input "text" at bounding box center [331, 148] width 295 height 12
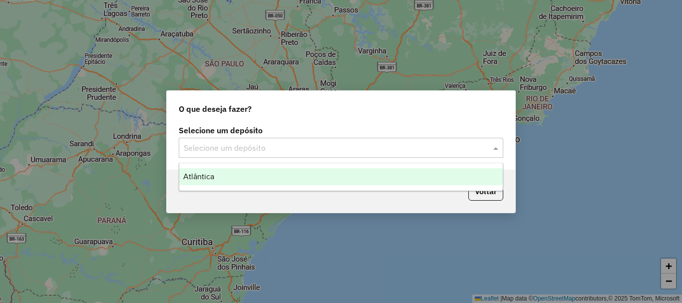
click at [247, 179] on div "Atlântica" at bounding box center [341, 176] width 324 height 17
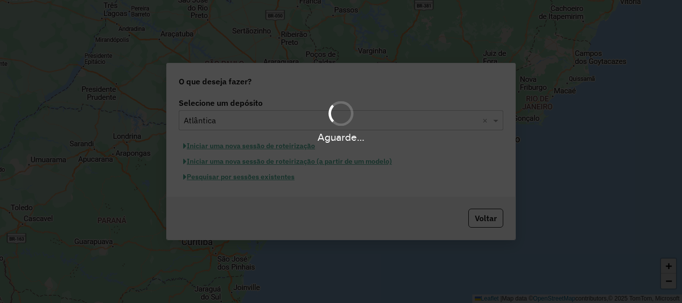
click at [278, 175] on div "Aguarde..." at bounding box center [341, 151] width 682 height 303
click at [271, 181] on div "Aguarde..." at bounding box center [341, 151] width 682 height 303
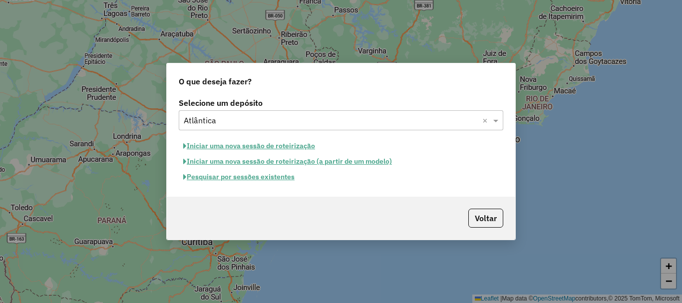
click at [256, 182] on button "Pesquisar por sessões existentes" at bounding box center [239, 176] width 120 height 15
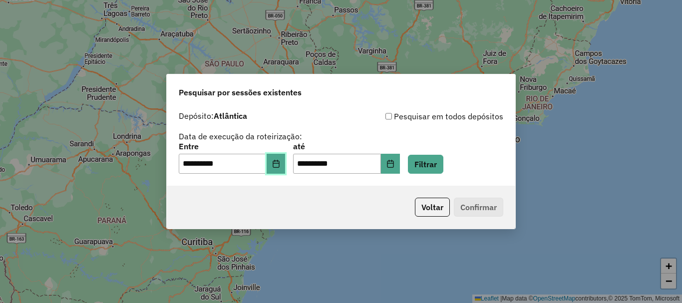
click at [279, 160] on icon "Choose Date" at bounding box center [276, 164] width 6 height 8
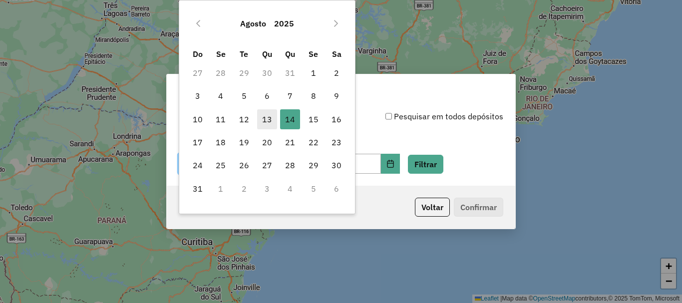
click at [270, 122] on span "13" at bounding box center [267, 119] width 20 height 20
type input "**********"
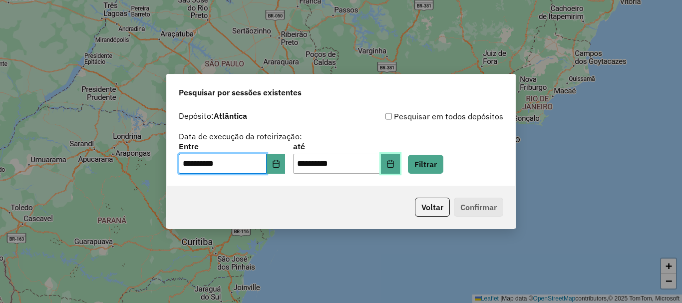
click at [400, 167] on button "Choose Date" at bounding box center [390, 164] width 19 height 20
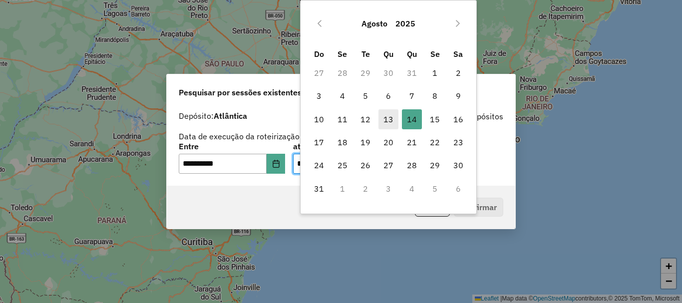
click at [389, 129] on span "13" at bounding box center [388, 119] width 20 height 20
type input "**********"
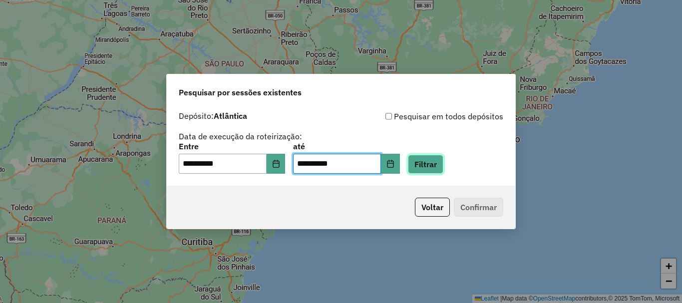
click at [438, 161] on button "Filtrar" at bounding box center [425, 164] width 35 height 19
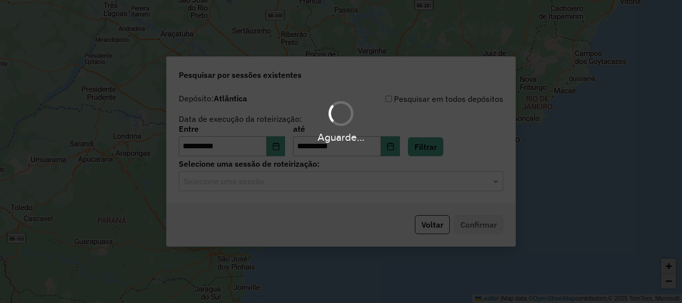
click at [266, 184] on hb-app "**********" at bounding box center [341, 151] width 682 height 303
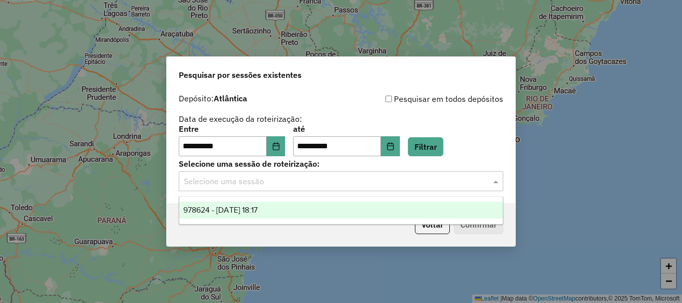
drag, startPoint x: 267, startPoint y: 186, endPoint x: 274, endPoint y: 194, distance: 10.6
click at [269, 186] on input "text" at bounding box center [331, 182] width 295 height 12
drag, startPoint x: 275, startPoint y: 208, endPoint x: 291, endPoint y: 208, distance: 15.5
click at [276, 208] on div "978624 - 13/08/2025 18:17" at bounding box center [341, 210] width 324 height 17
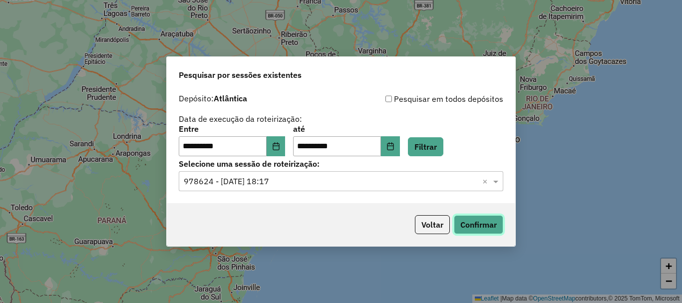
click at [499, 230] on button "Confirmar" at bounding box center [478, 224] width 49 height 19
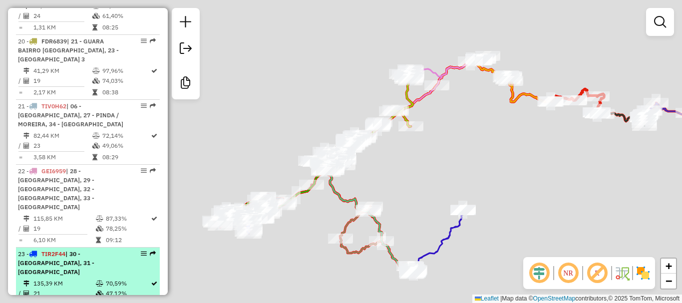
scroll to position [1598, 0]
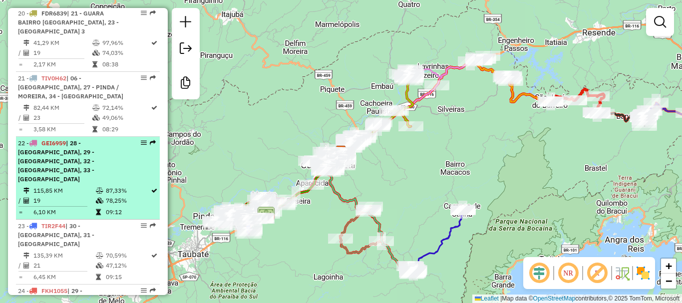
click at [82, 139] on div "22 - GEI6959 | 28 - PINDA ROÇA, 29 - PINDA CENTRO, 32 - PINDA BAIRRO 3, 33 - PI…" at bounding box center [71, 161] width 106 height 45
select select "**********"
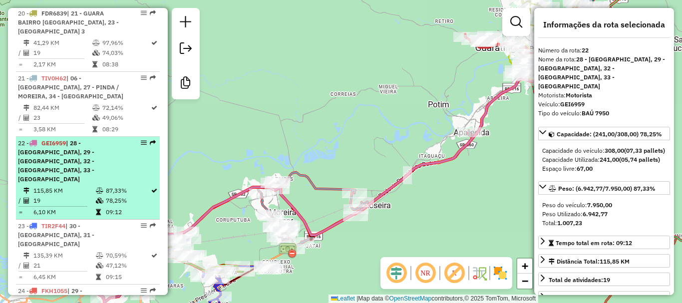
drag, startPoint x: 137, startPoint y: 70, endPoint x: 124, endPoint y: 81, distance: 17.4
click at [102, 139] on div "22 - GEI6959 | 28 - PINDA ROÇA, 29 - PINDA CENTRO, 32 - PINDA BAIRRO 3, 33 - PI…" at bounding box center [71, 161] width 106 height 45
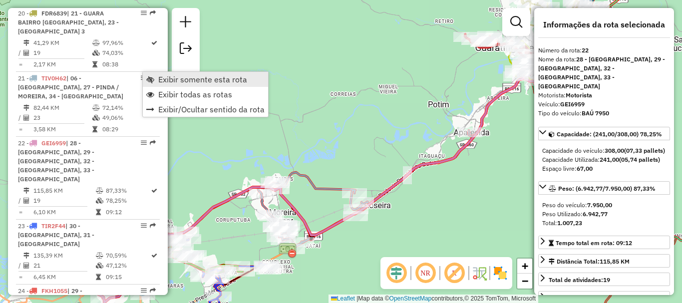
click at [194, 82] on span "Exibir somente esta rota" at bounding box center [202, 79] width 89 height 8
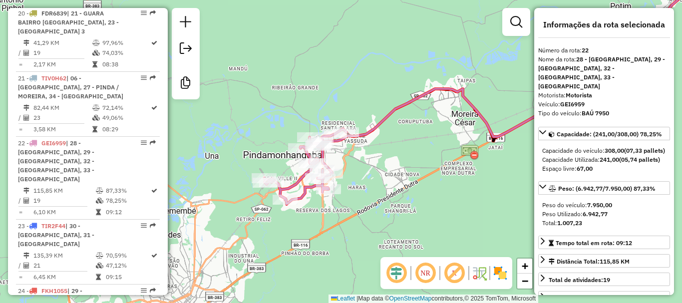
drag, startPoint x: 290, startPoint y: 139, endPoint x: 464, endPoint y: 43, distance: 198.6
click at [464, 42] on div "Janela de atendimento Grade de atendimento Capacidade Transportadoras Veículos …" at bounding box center [341, 151] width 682 height 303
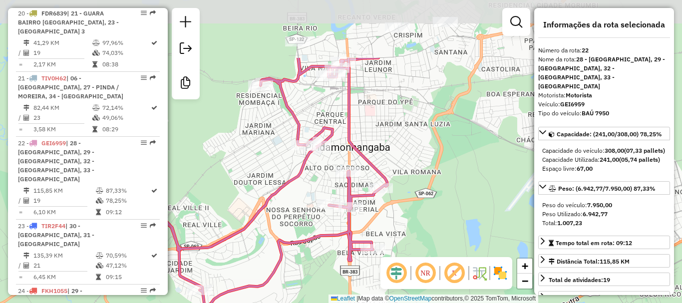
drag, startPoint x: 352, startPoint y: 122, endPoint x: 419, endPoint y: 214, distance: 113.2
click at [419, 214] on div "Janela de atendimento Grade de atendimento Capacidade Transportadoras Veículos …" at bounding box center [341, 151] width 682 height 303
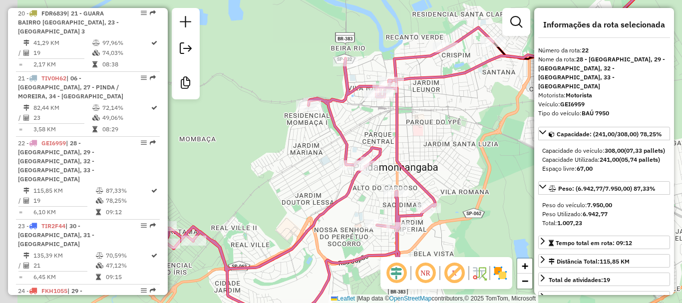
drag, startPoint x: 428, startPoint y: 134, endPoint x: 472, endPoint y: 150, distance: 46.7
click at [472, 150] on div "Janela de atendimento Grade de atendimento Capacidade Transportadoras Veículos …" at bounding box center [341, 151] width 682 height 303
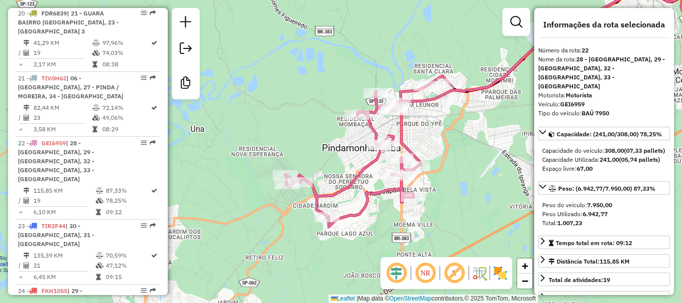
drag, startPoint x: 464, startPoint y: 158, endPoint x: 435, endPoint y: 140, distance: 34.5
click at [435, 140] on div "Janela de atendimento Grade de atendimento Capacidade Transportadoras Veículos …" at bounding box center [341, 151] width 682 height 303
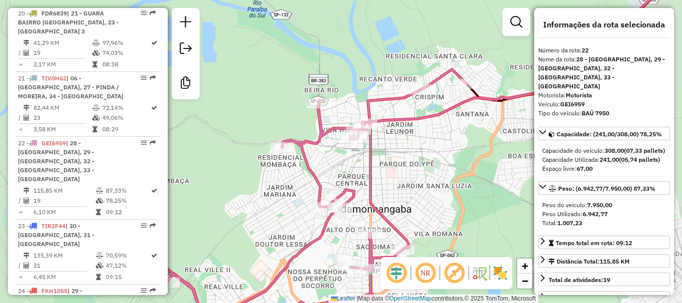
drag, startPoint x: 453, startPoint y: 139, endPoint x: 377, endPoint y: 149, distance: 76.0
click at [377, 149] on div "Janela de atendimento Grade de atendimento Capacidade Transportadoras Veículos …" at bounding box center [341, 151] width 682 height 303
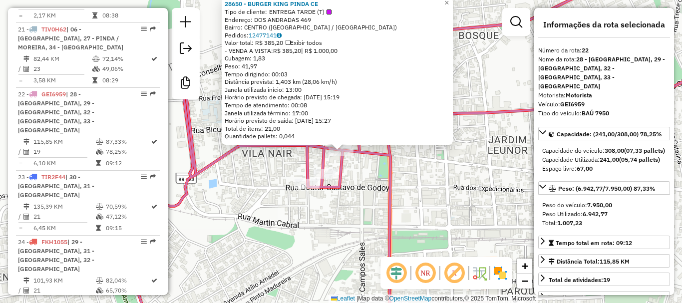
scroll to position [1653, 0]
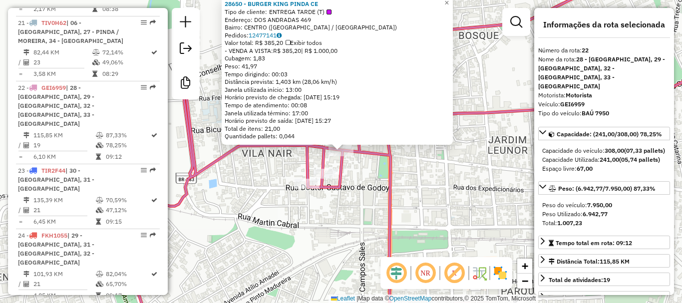
click at [414, 151] on div "28650 - BURGER KING PINDA CE Tipo de cliente: ENTREGA TARDE (T) Endereço: DOS A…" at bounding box center [341, 151] width 682 height 303
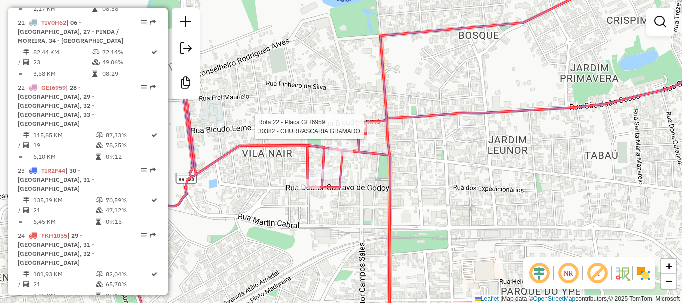
select select "**********"
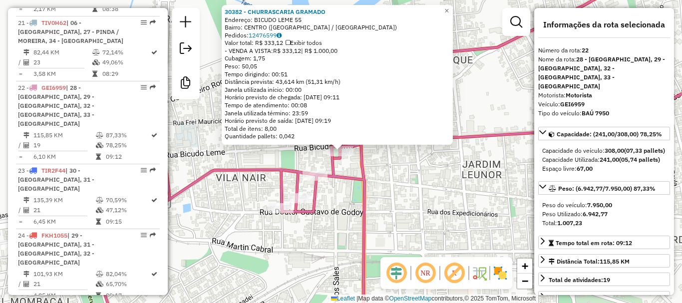
click at [396, 159] on div "30382 - CHURRASCARIA GRAMADO Endereço: BICUDO LEME 55 Bairro: CENTRO (PINDAMONH…" at bounding box center [341, 151] width 682 height 303
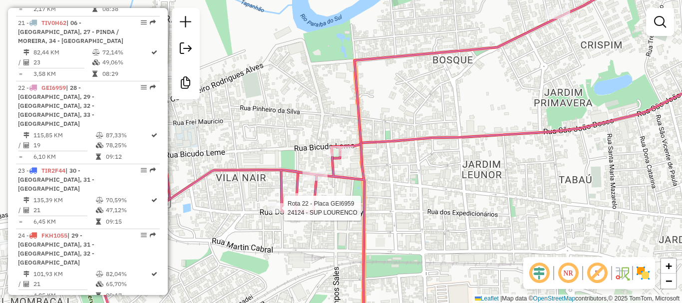
select select "**********"
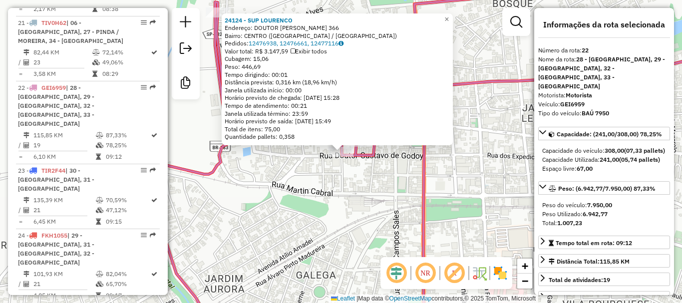
click at [362, 194] on div "24124 - SUP LOURENCO Endereço: DOUTOR GUSTAVO DE GODOY 366 Bairro: CENTRO (PIND…" at bounding box center [341, 151] width 682 height 303
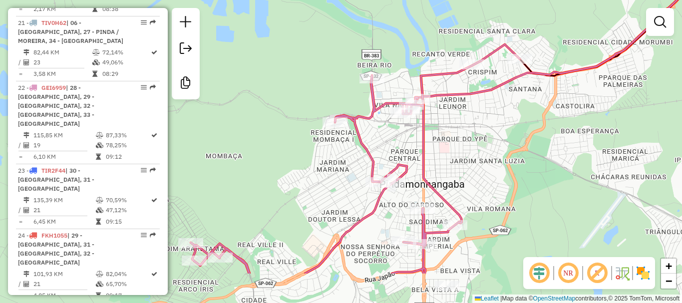
drag, startPoint x: 473, startPoint y: 199, endPoint x: 446, endPoint y: 133, distance: 71.0
click at [447, 133] on div "Janela de atendimento Grade de atendimento Capacidade Transportadoras Veículos …" at bounding box center [341, 151] width 682 height 303
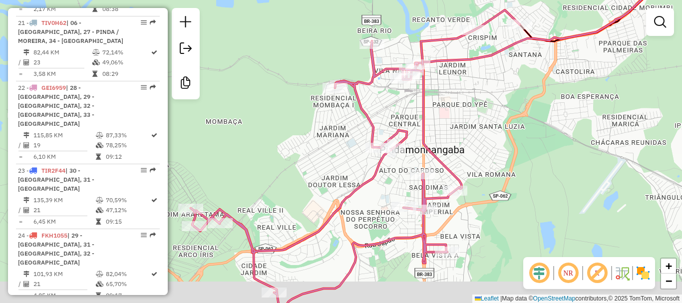
drag, startPoint x: 460, startPoint y: 164, endPoint x: 463, endPoint y: 129, distance: 34.6
click at [463, 129] on div "Janela de atendimento Grade de atendimento Capacidade Transportadoras Veículos …" at bounding box center [341, 151] width 682 height 303
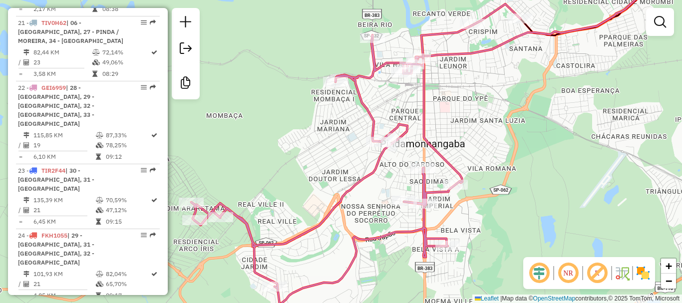
drag, startPoint x: 473, startPoint y: 157, endPoint x: 470, endPoint y: 121, distance: 36.1
click at [470, 121] on div "Janela de atendimento Grade de atendimento Capacidade Transportadoras Veículos …" at bounding box center [341, 151] width 682 height 303
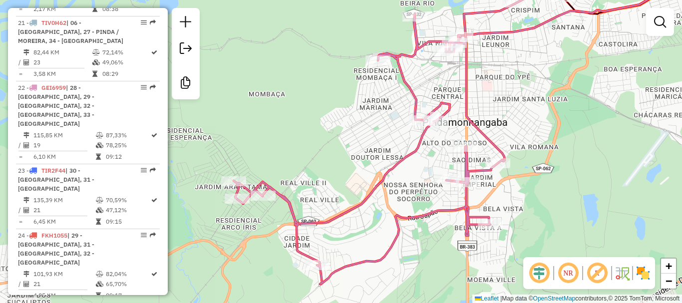
drag, startPoint x: 393, startPoint y: 251, endPoint x: 455, endPoint y: 224, distance: 67.5
click at [455, 224] on div "Janela de atendimento Grade de atendimento Capacidade Transportadoras Veículos …" at bounding box center [341, 151] width 682 height 303
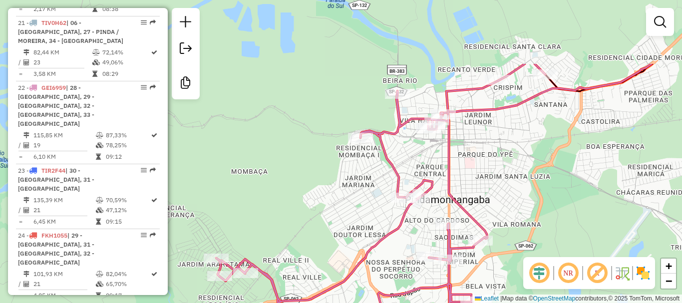
drag, startPoint x: 464, startPoint y: 156, endPoint x: 400, endPoint y: 234, distance: 101.1
click at [402, 232] on div "Janela de atendimento Grade de atendimento Capacidade Transportadoras Veículos …" at bounding box center [341, 151] width 682 height 303
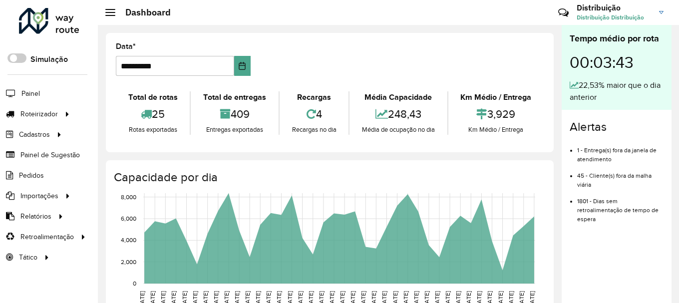
click at [40, 218] on span "Relatórios" at bounding box center [35, 216] width 31 height 10
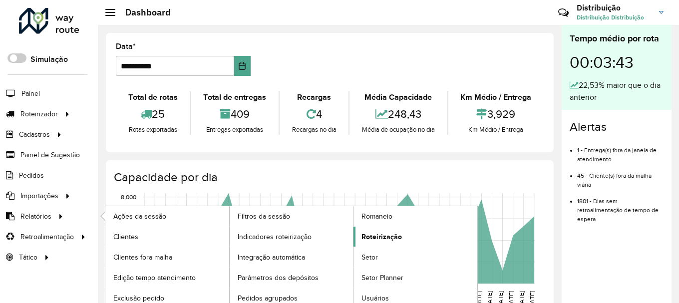
click at [379, 236] on span "Roteirização" at bounding box center [381, 237] width 40 height 10
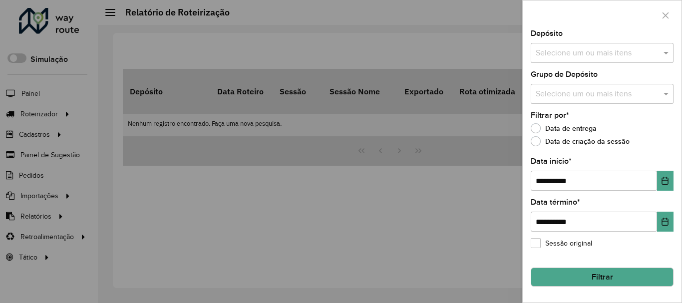
click at [581, 52] on input "text" at bounding box center [597, 53] width 128 height 12
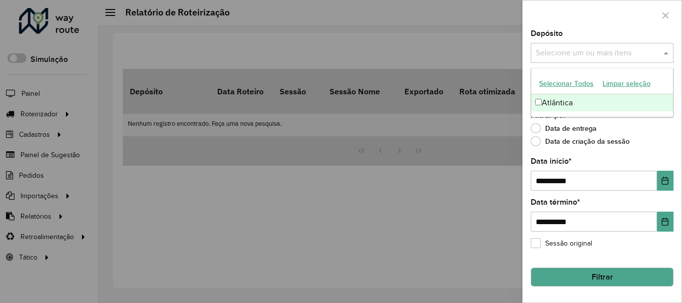
click at [564, 108] on div "Atlântica" at bounding box center [602, 102] width 142 height 17
click at [602, 27] on div at bounding box center [602, 14] width 159 height 29
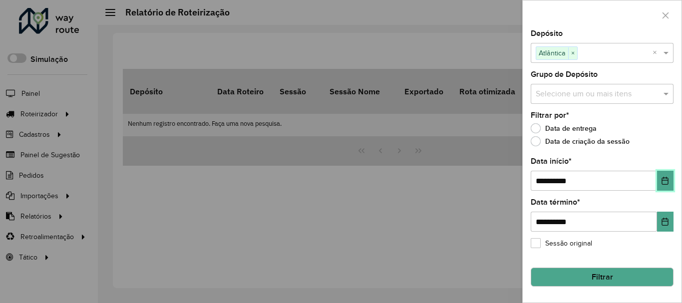
click at [666, 184] on icon "Choose Date" at bounding box center [665, 181] width 8 height 8
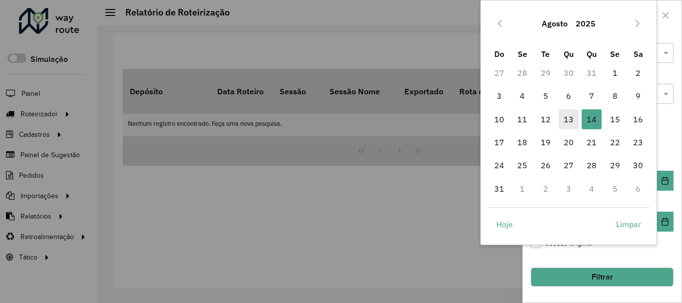
click at [566, 119] on span "13" at bounding box center [569, 119] width 20 height 20
type input "**********"
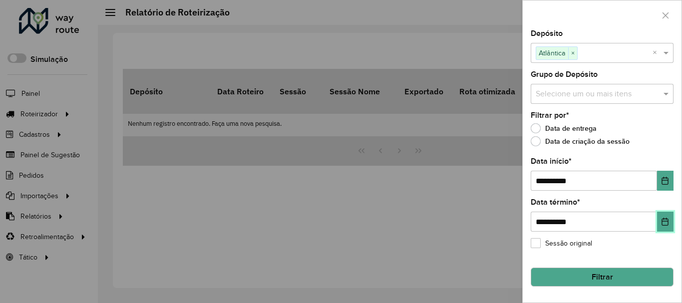
click at [665, 225] on icon "Choose Date" at bounding box center [665, 222] width 8 height 8
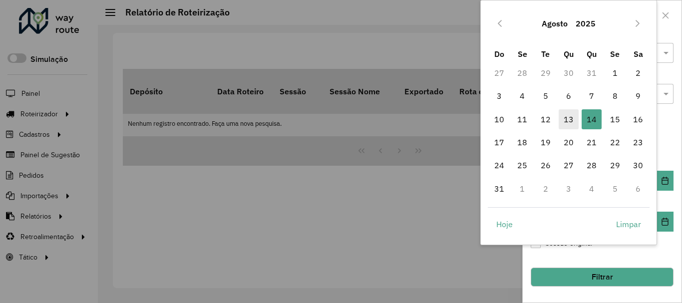
click at [569, 117] on span "13" at bounding box center [569, 119] width 20 height 20
type input "**********"
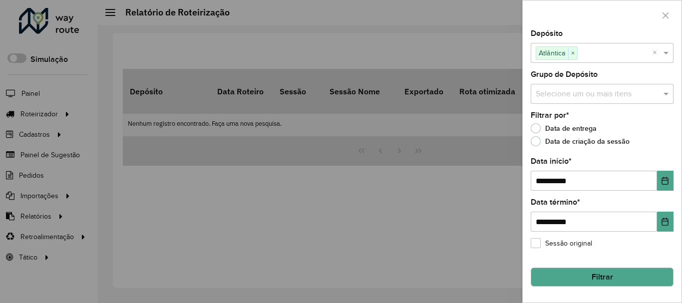
click at [624, 280] on button "Filtrar" at bounding box center [602, 277] width 143 height 19
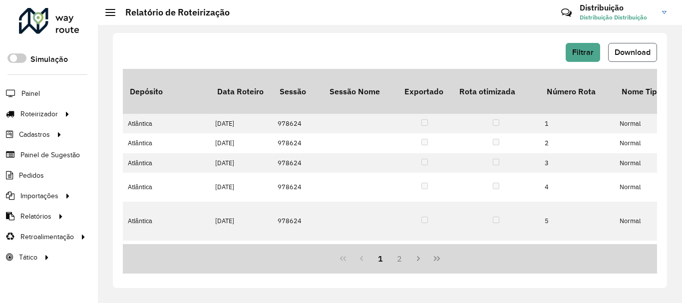
click at [634, 47] on button "Download" at bounding box center [632, 52] width 49 height 19
